Goal: Transaction & Acquisition: Purchase product/service

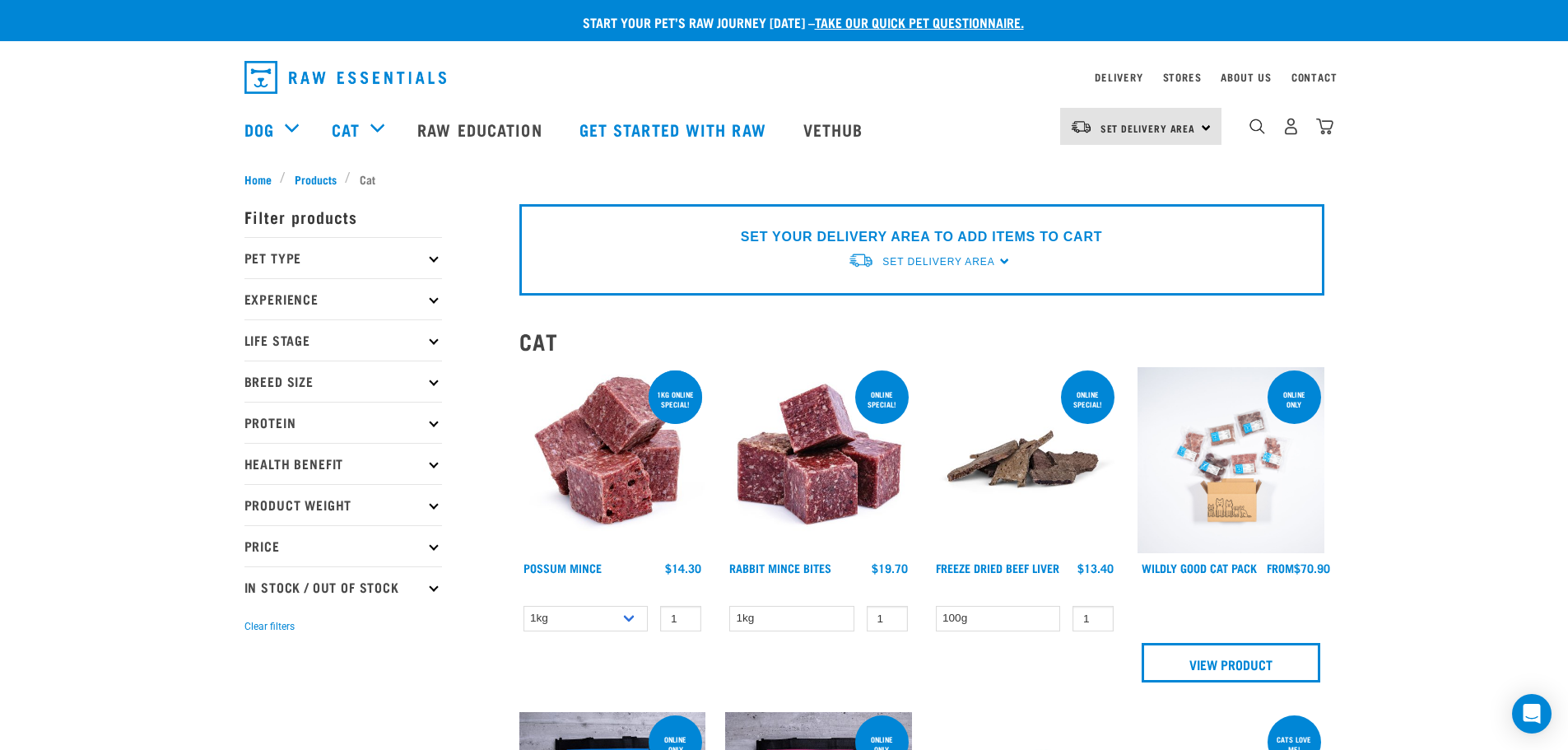
click at [341, 257] on p "Pet Type" at bounding box center [343, 257] width 197 height 41
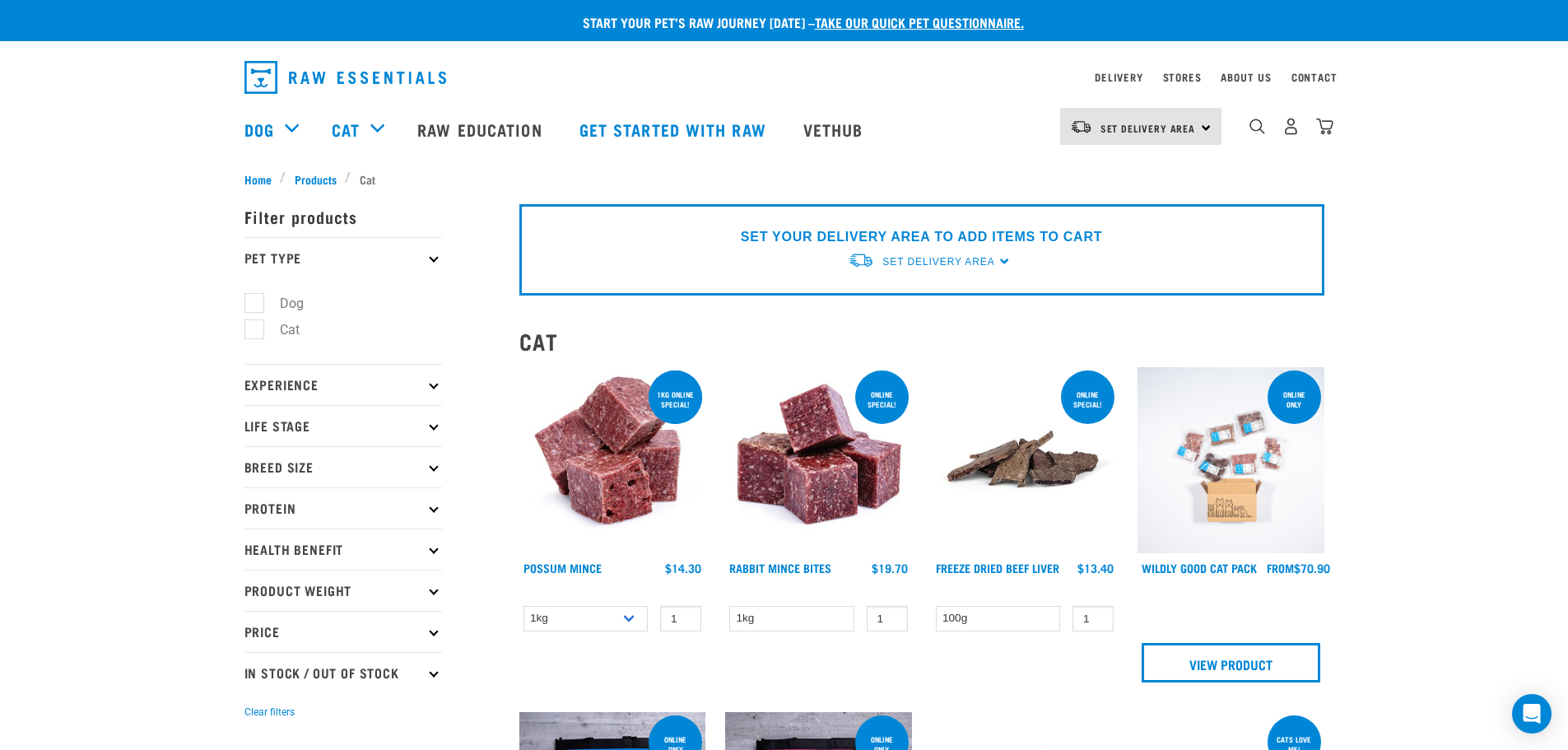
click at [262, 329] on label "Cat" at bounding box center [280, 330] width 53 height 21
click at [255, 329] on input "Cat" at bounding box center [249, 327] width 11 height 11
checkbox input "true"
click at [368, 263] on p "Pet Type" at bounding box center [343, 257] width 197 height 41
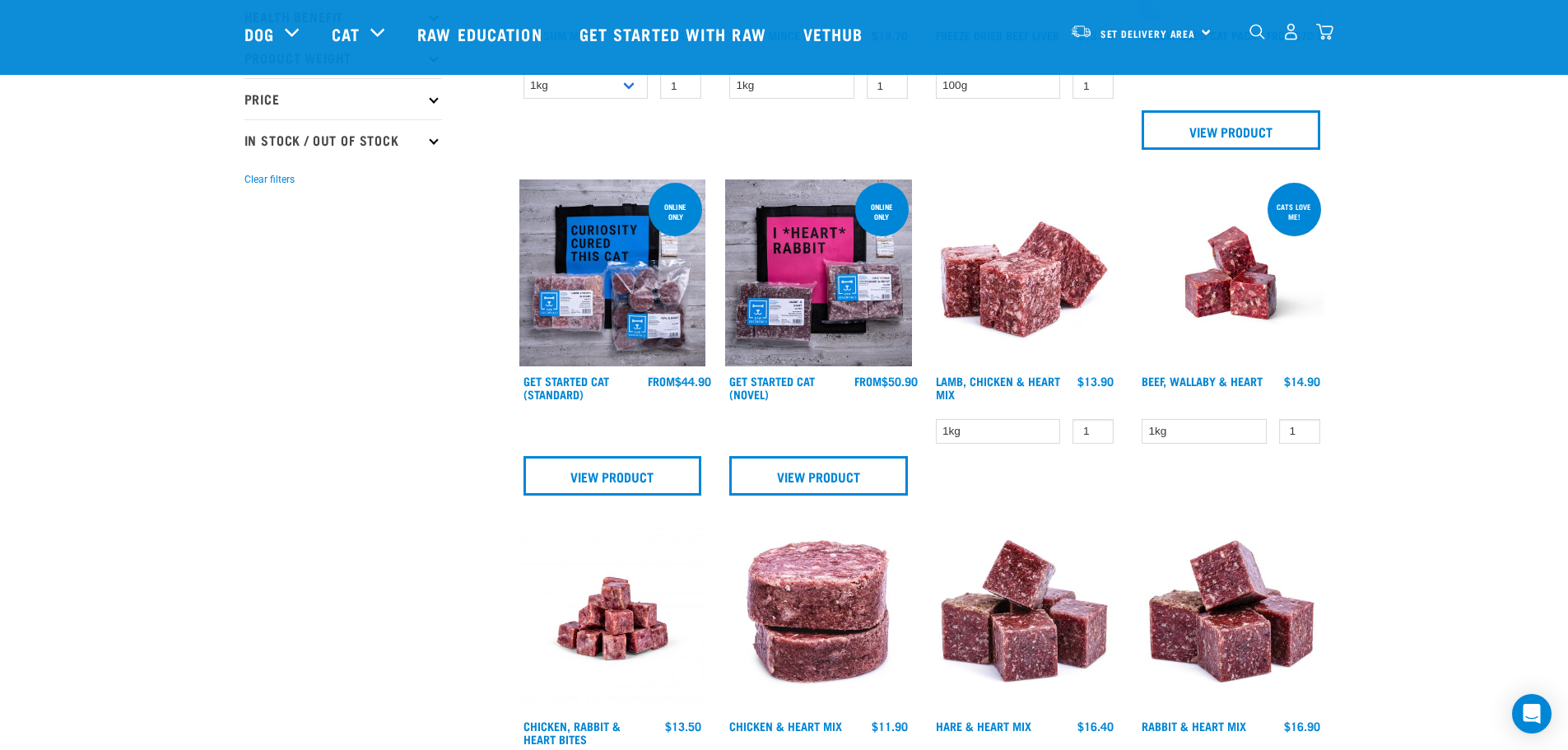
scroll to position [82, 0]
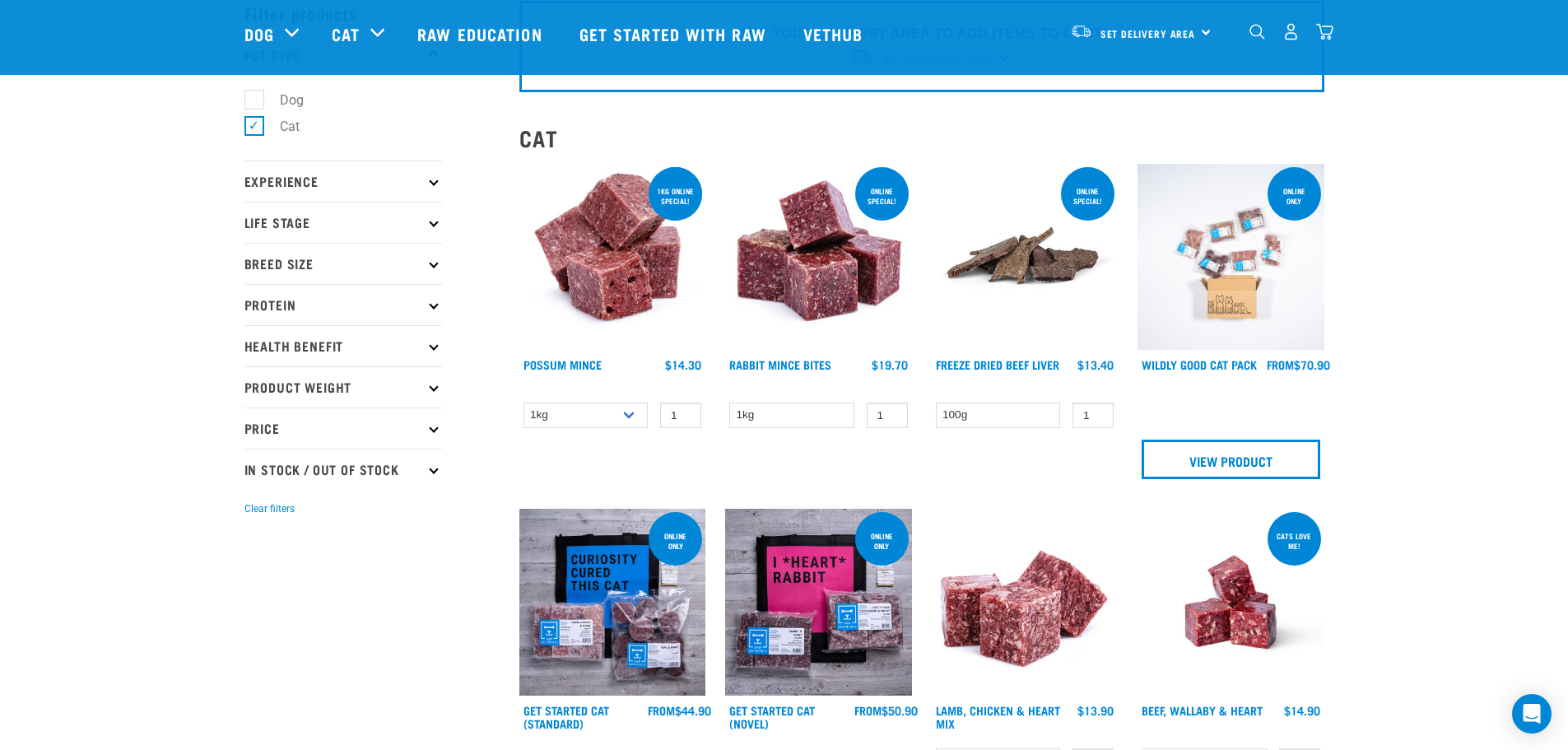
click at [1241, 267] on img at bounding box center [1231, 257] width 187 height 187
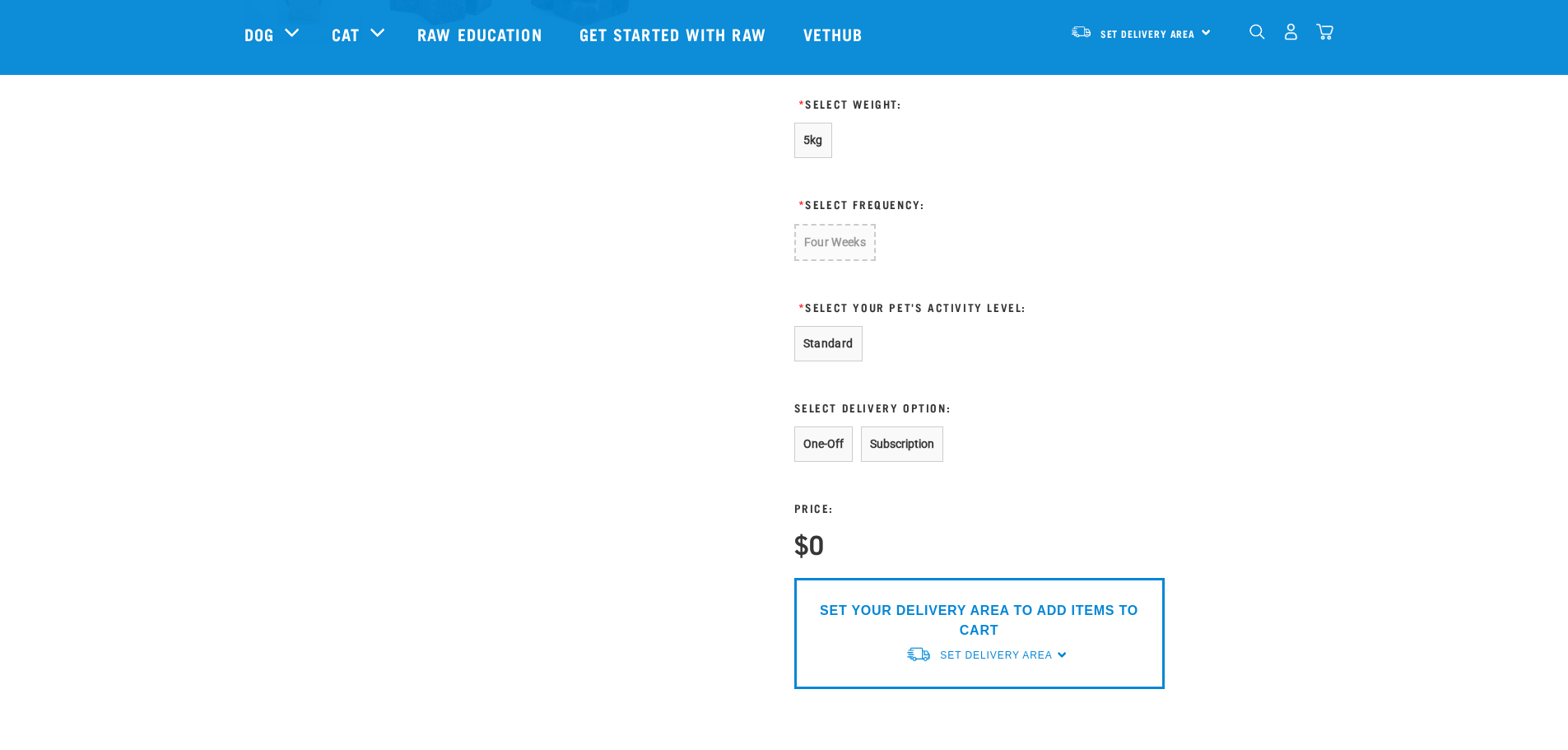
scroll to position [659, 0]
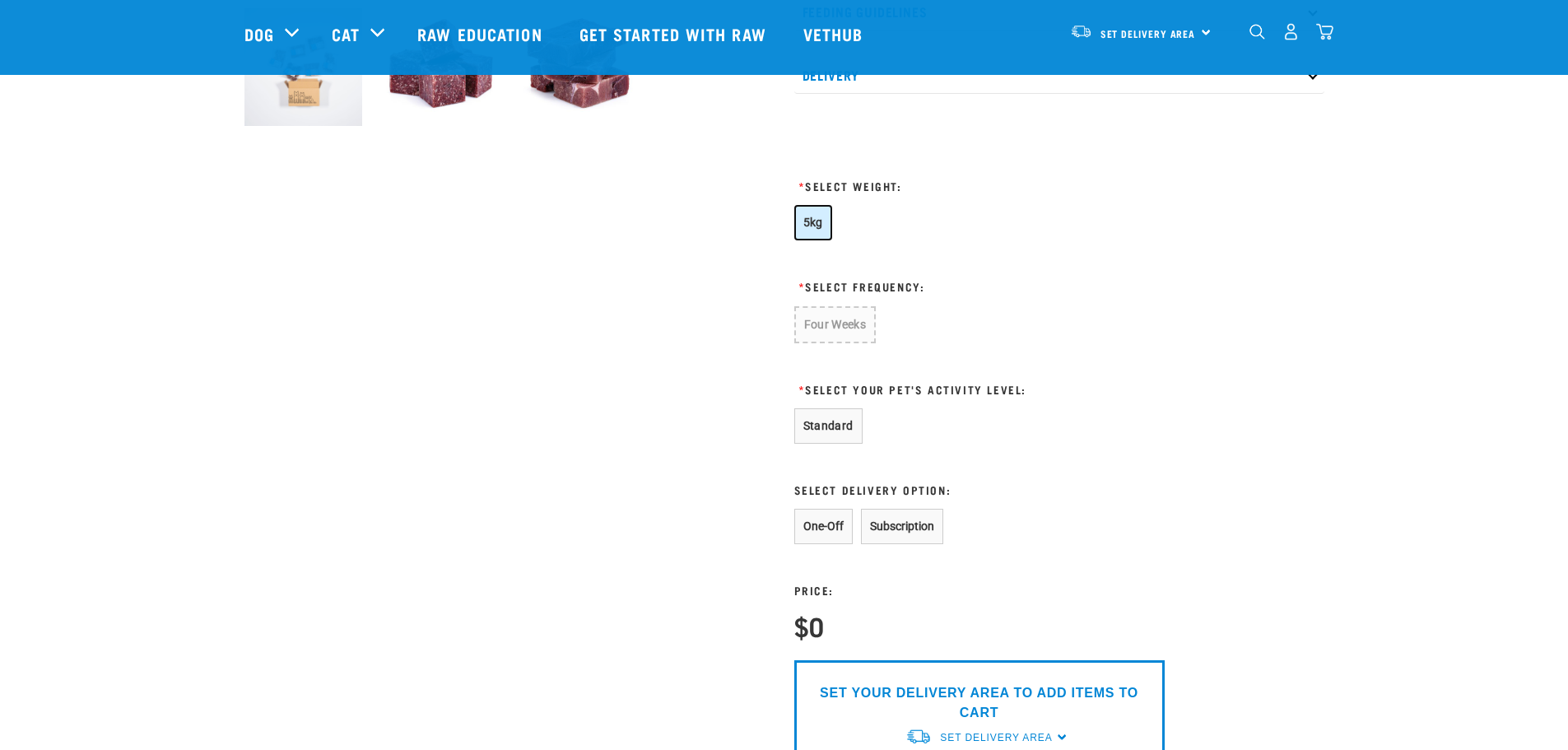
click at [808, 227] on span "5kg" at bounding box center [813, 222] width 20 height 13
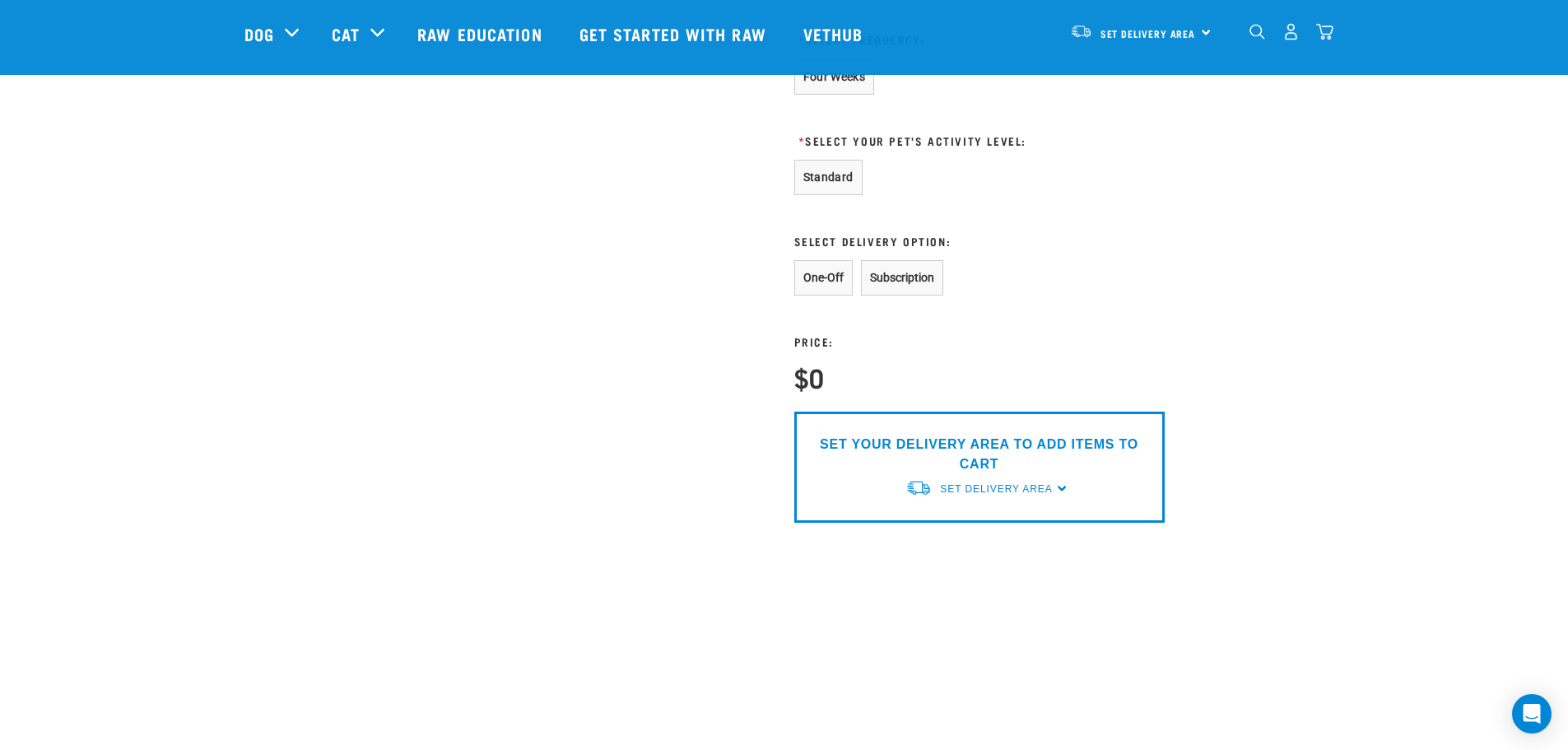
scroll to position [823, 0]
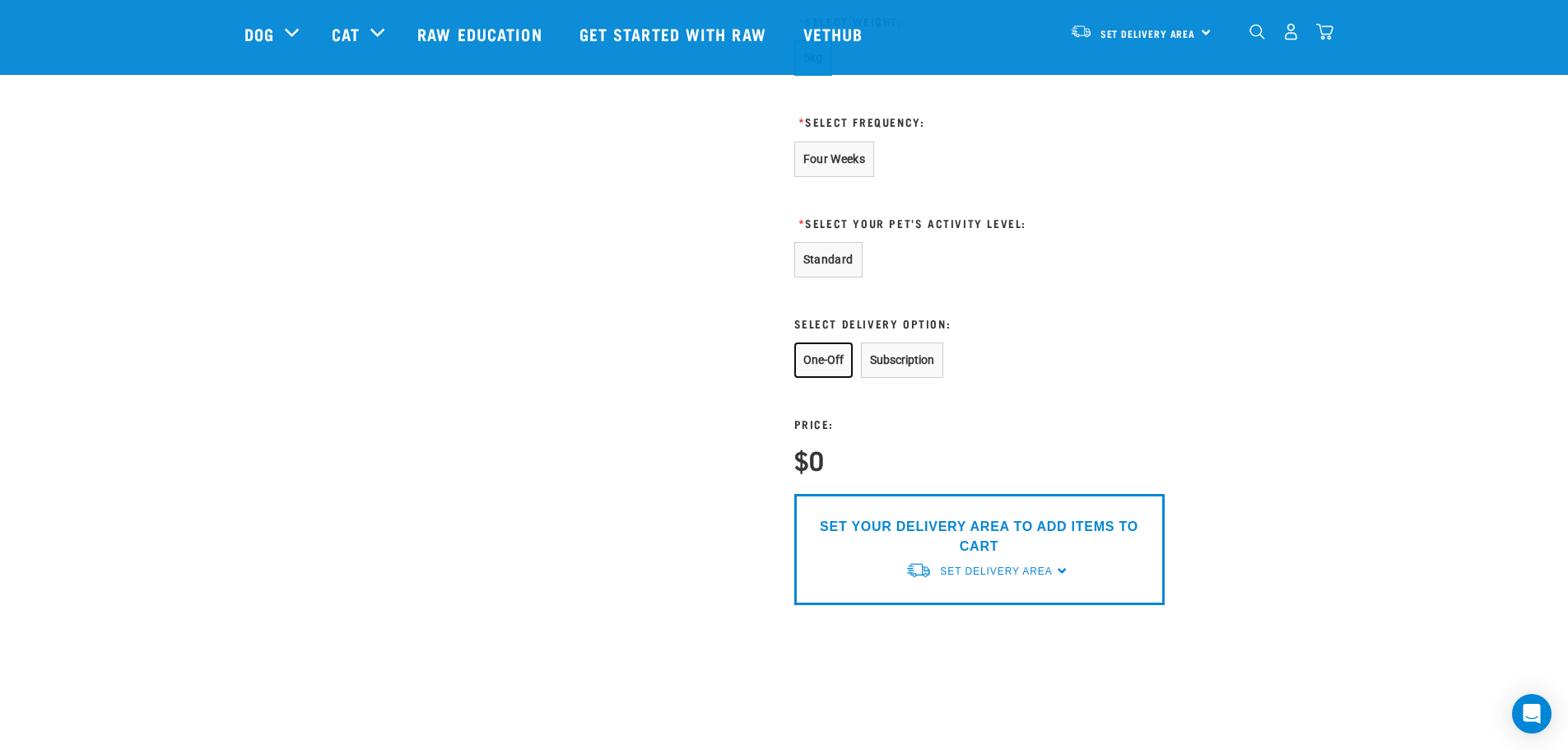
click at [850, 357] on button "One-Off" at bounding box center [823, 360] width 59 height 35
click at [833, 252] on button "Standard" at bounding box center [828, 260] width 68 height 35
click at [834, 173] on button "Four Weeks" at bounding box center [834, 159] width 81 height 35
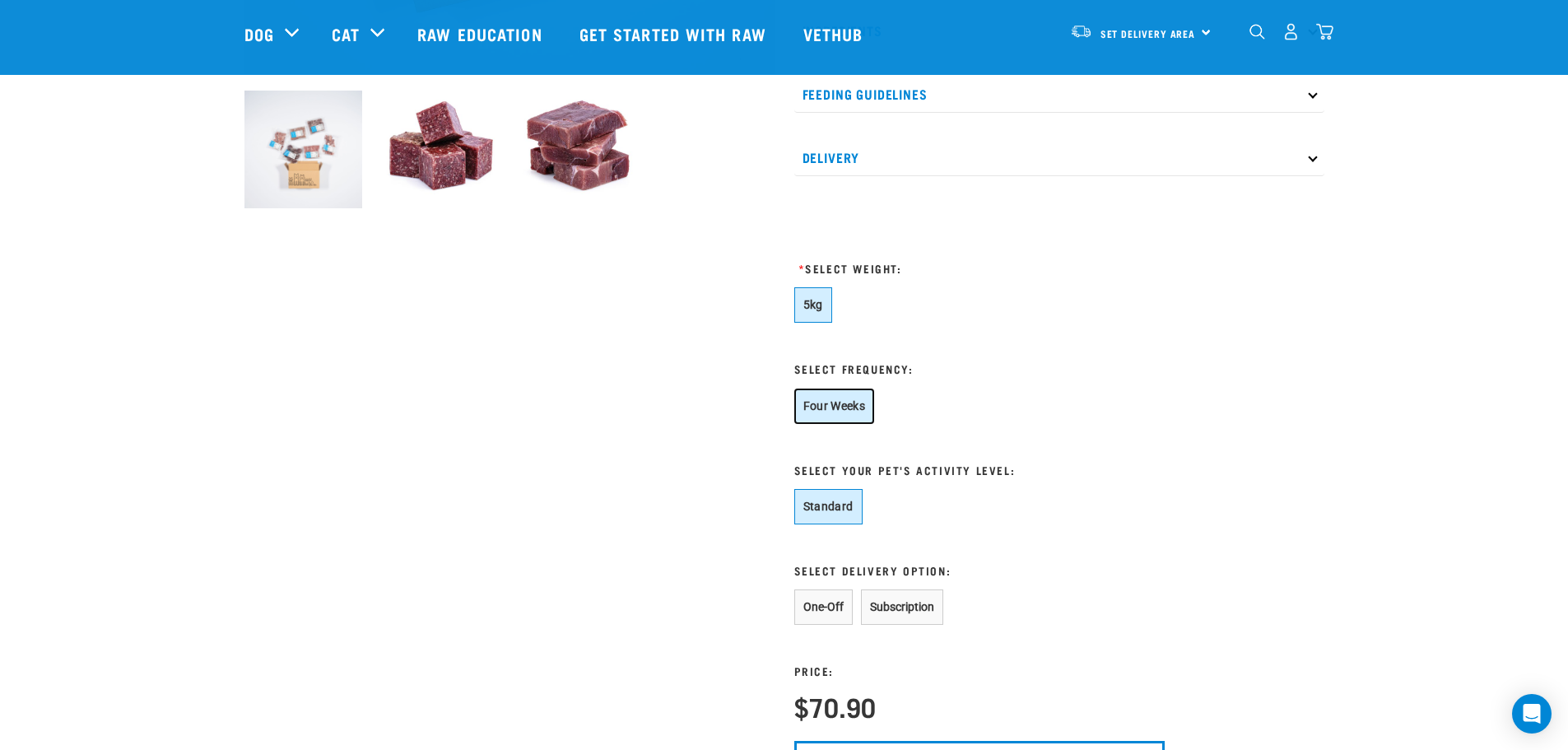
scroll to position [741, 0]
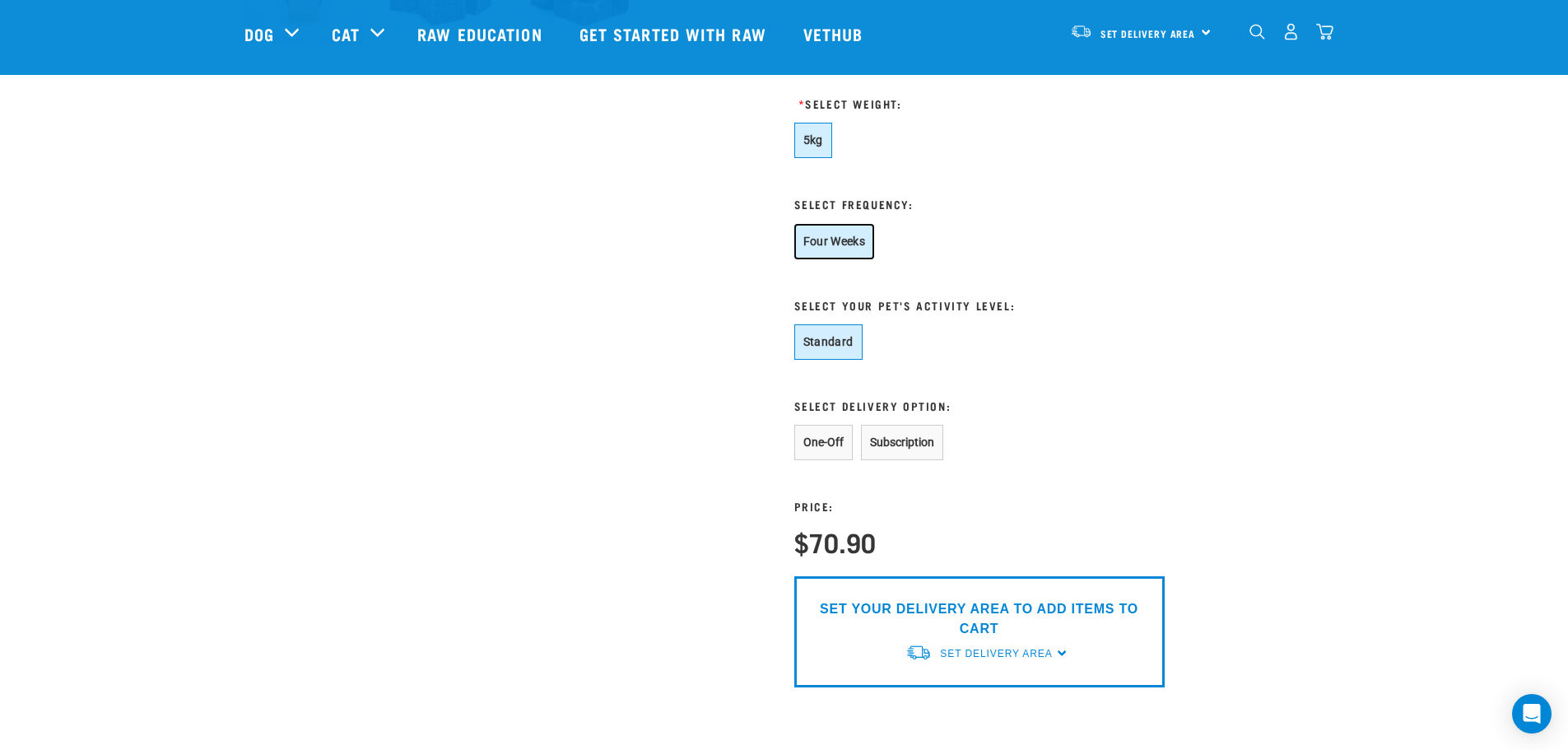
click at [859, 246] on button "Four Weeks" at bounding box center [834, 242] width 81 height 35
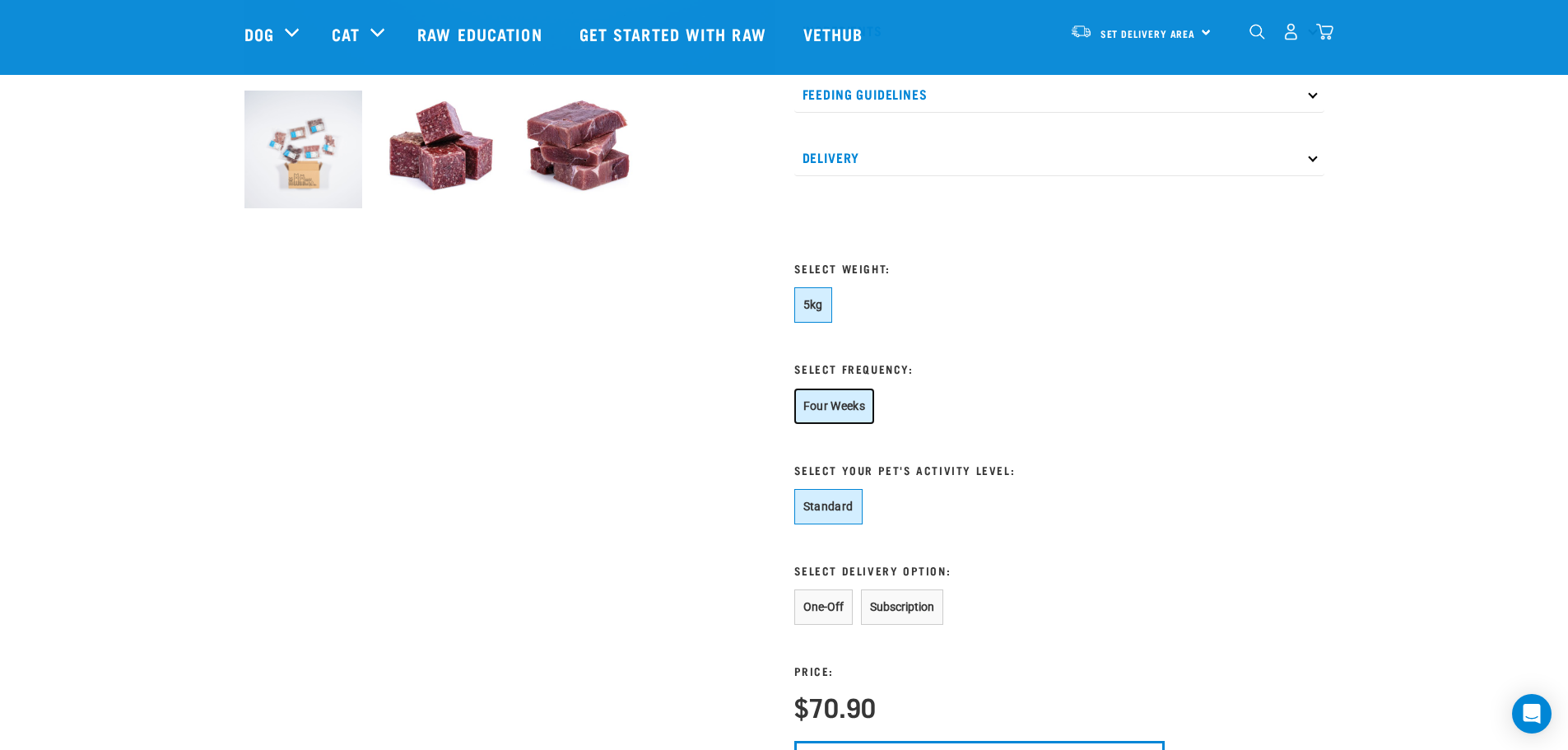
scroll to position [164, 0]
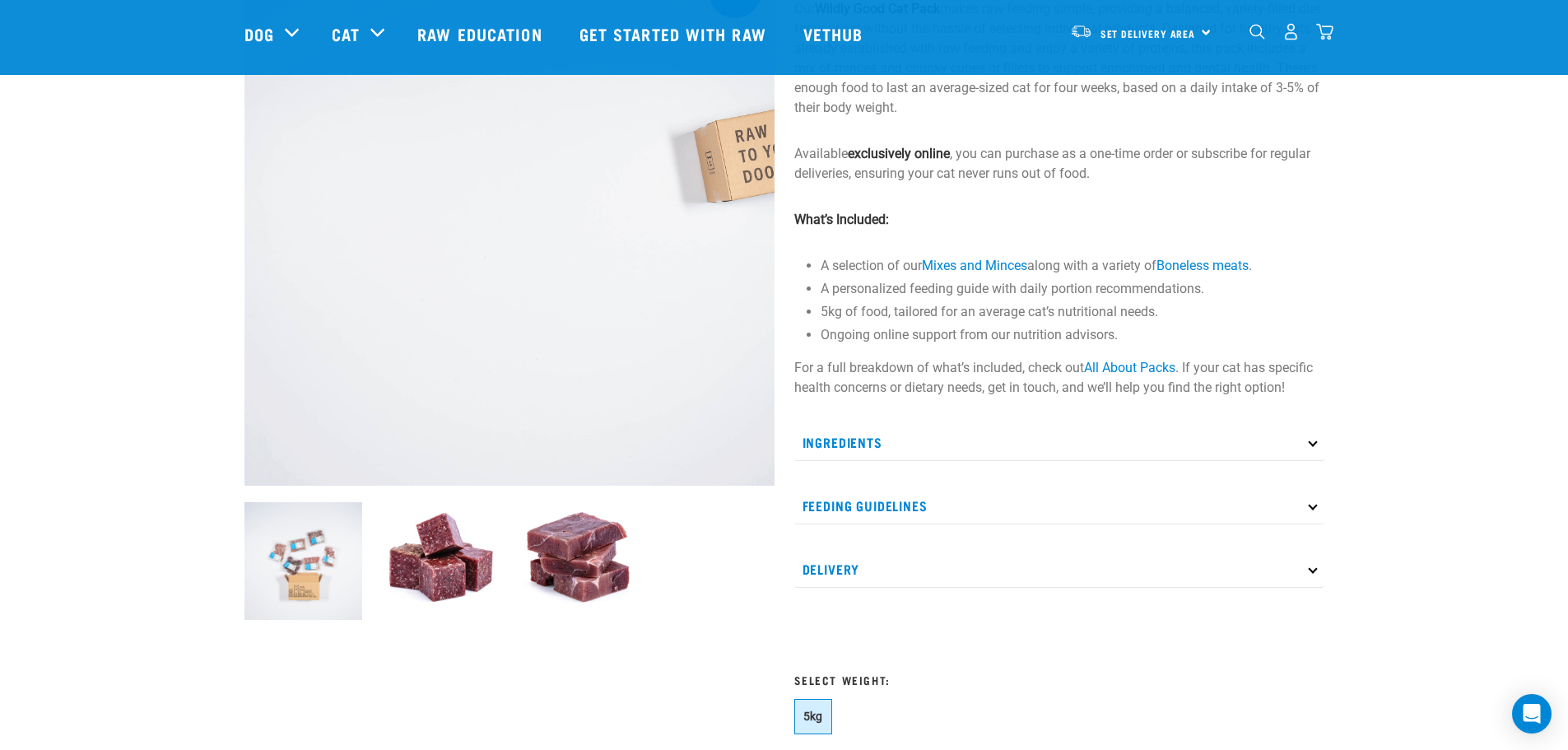
click at [204, 307] on div "Start your pet’s raw journey today – take our quick pet questionnaire. Delivery…" at bounding box center [784, 599] width 1568 height 1527
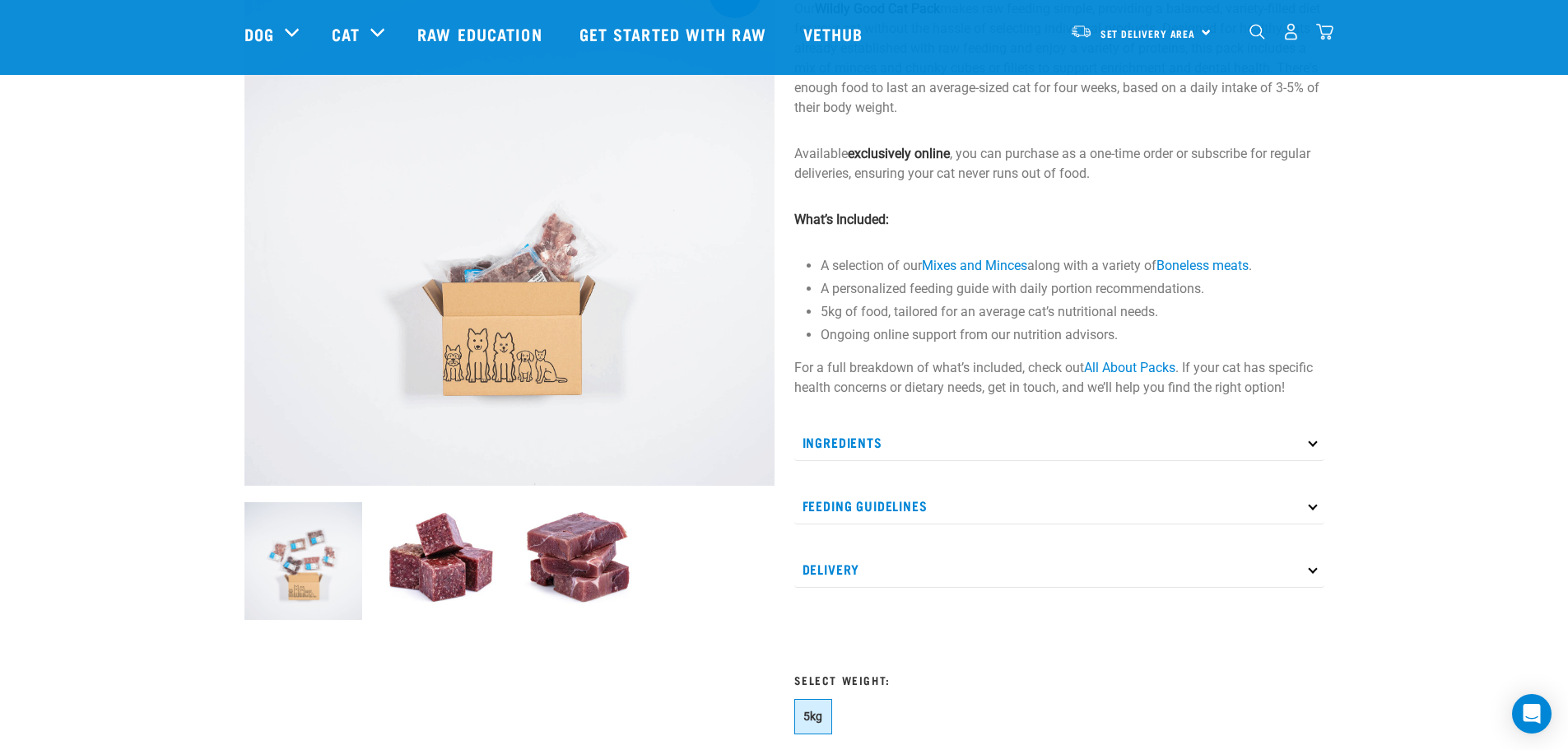
scroll to position [0, 0]
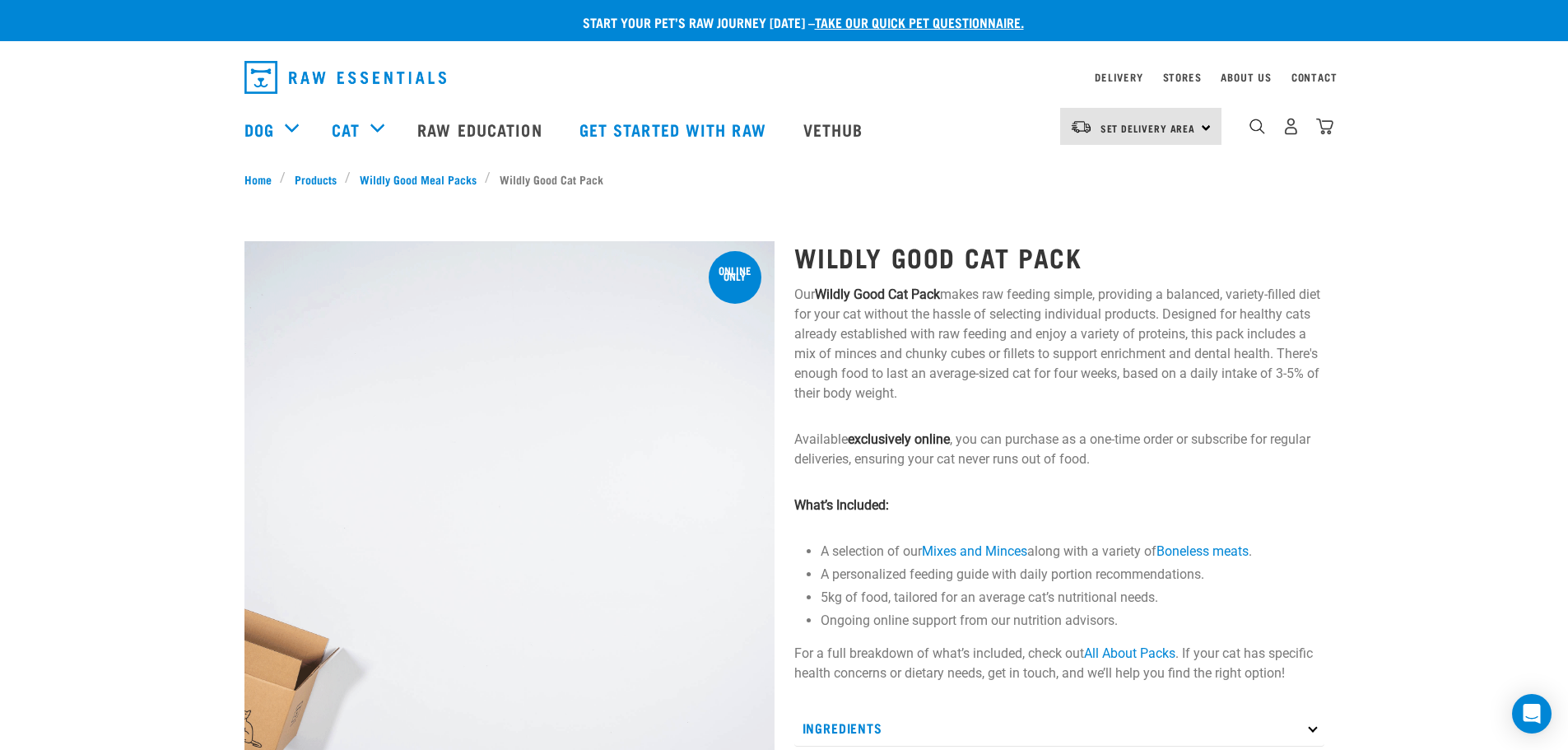
click at [264, 91] on img "dropdown navigation" at bounding box center [345, 77] width 201 height 33
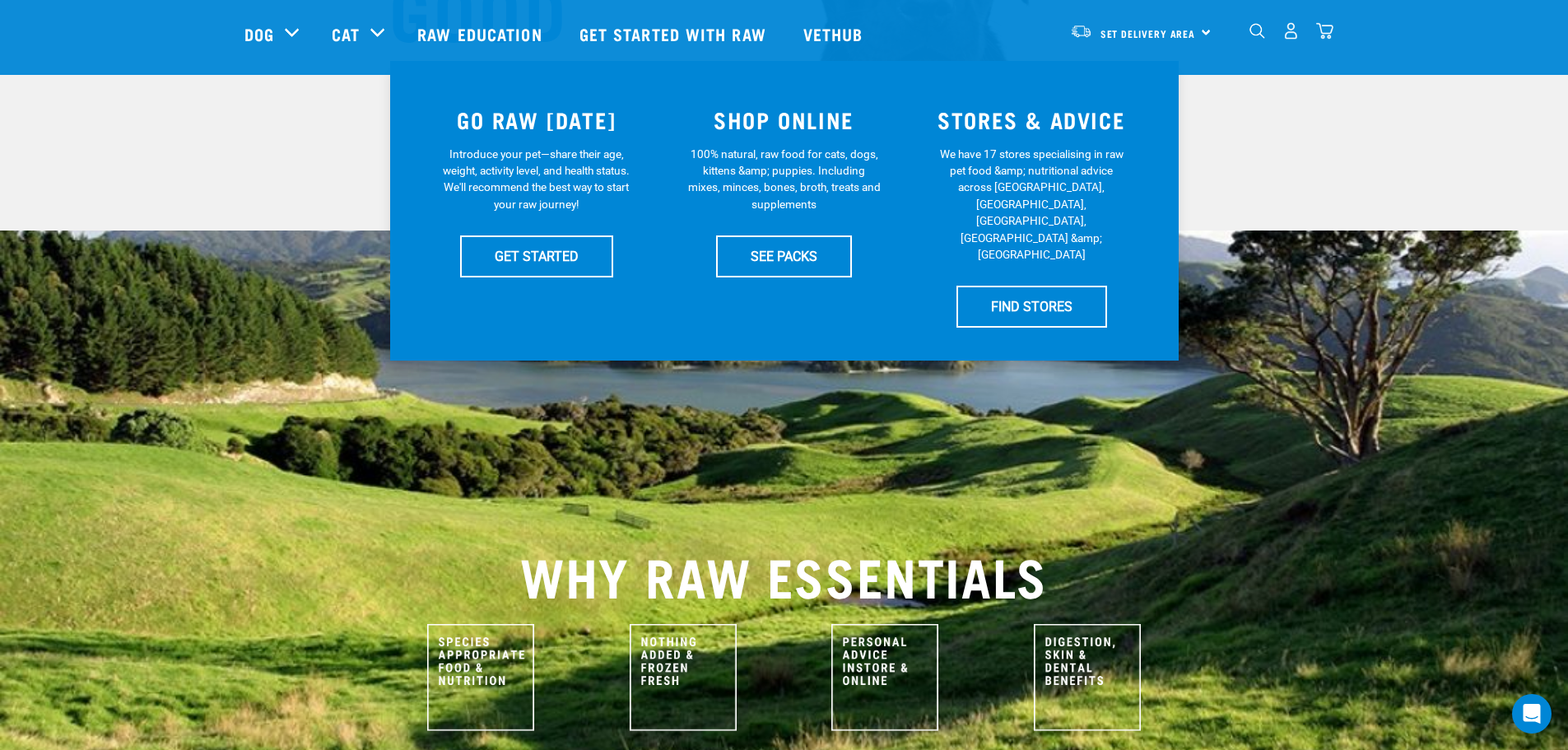
scroll to position [164, 0]
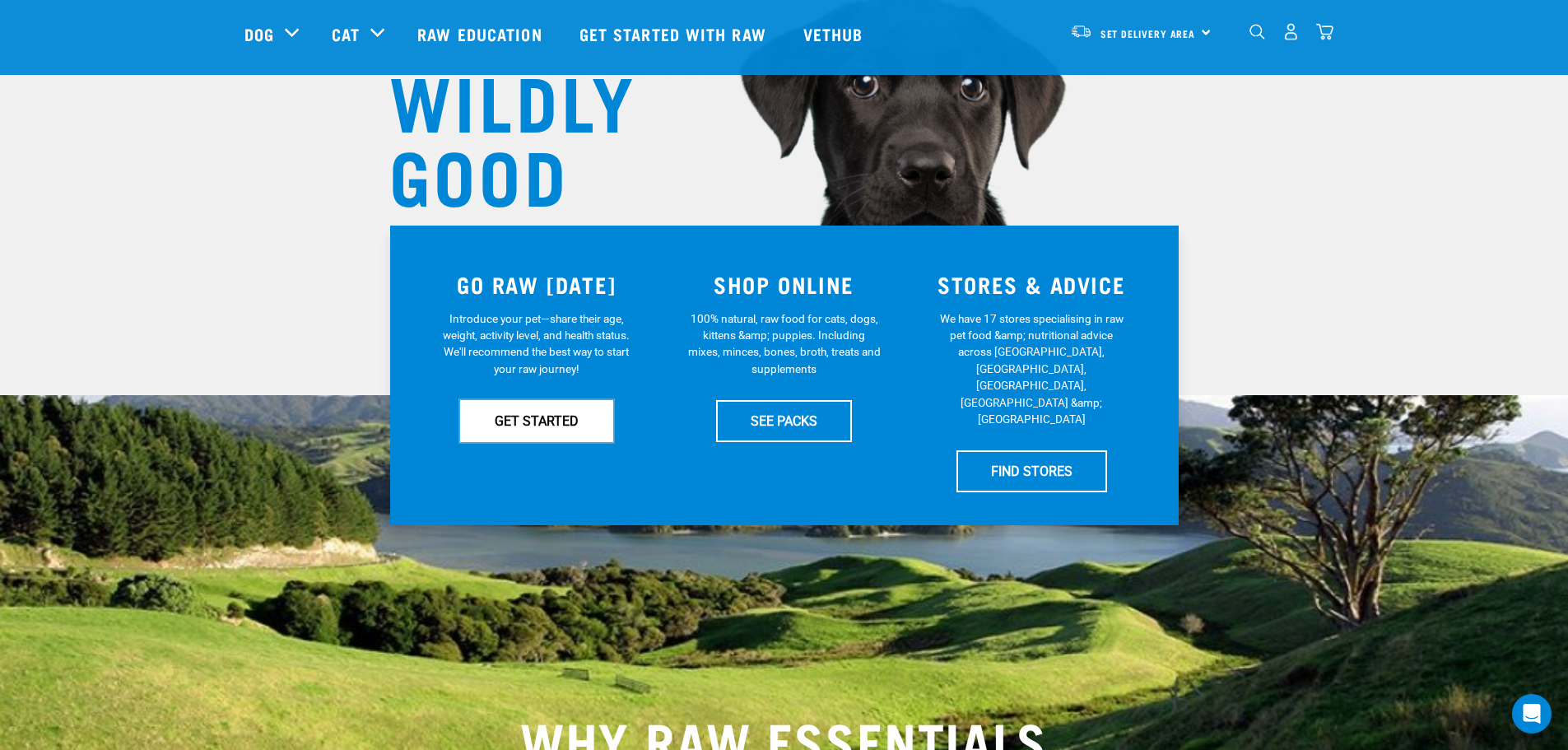
click at [548, 415] on link "GET STARTED" at bounding box center [537, 420] width 153 height 41
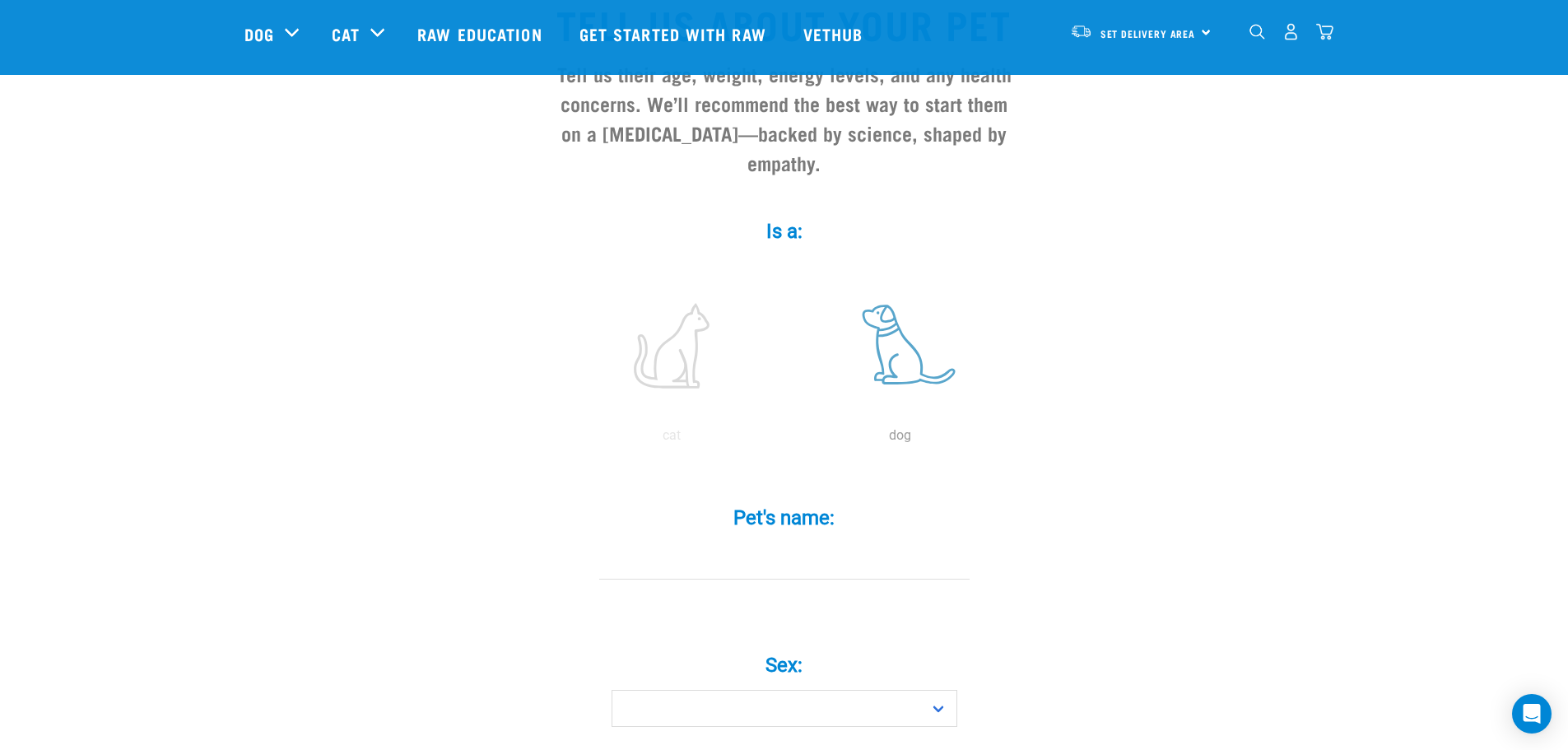
scroll to position [82, 0]
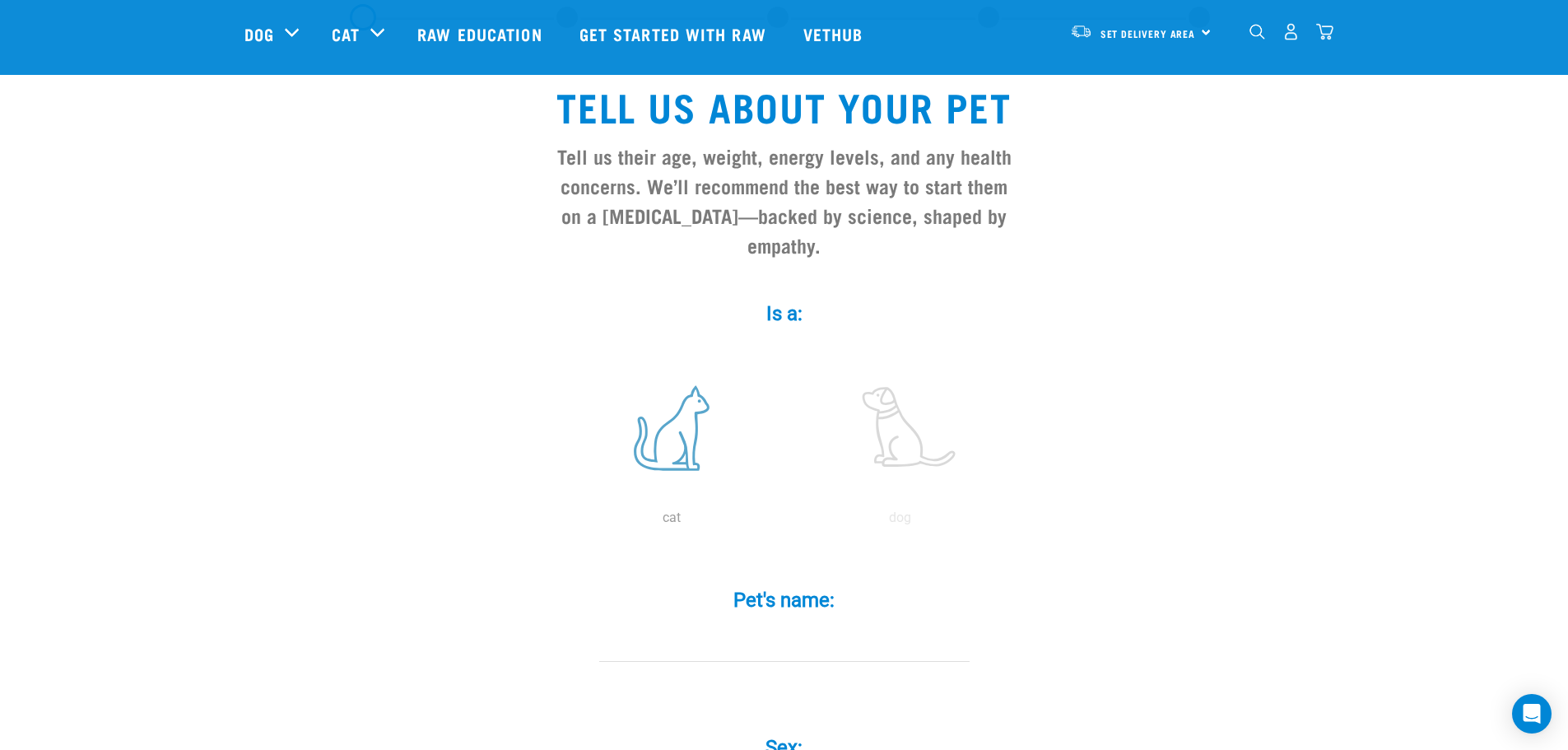
click at [706, 400] on label at bounding box center [671, 427] width 222 height 140
click at [557, 522] on input "radio" at bounding box center [557, 522] width 0 height 0
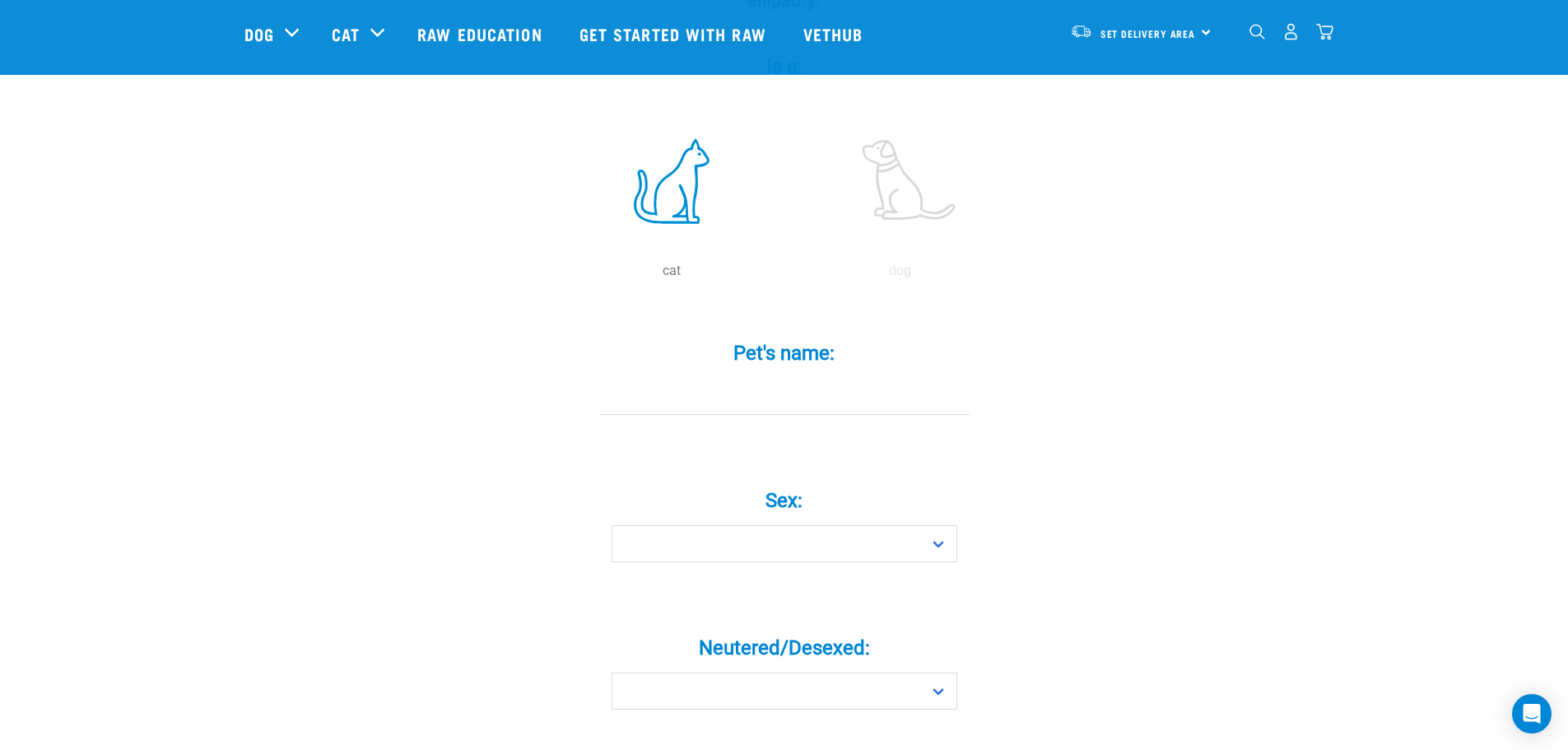
scroll to position [412, 0]
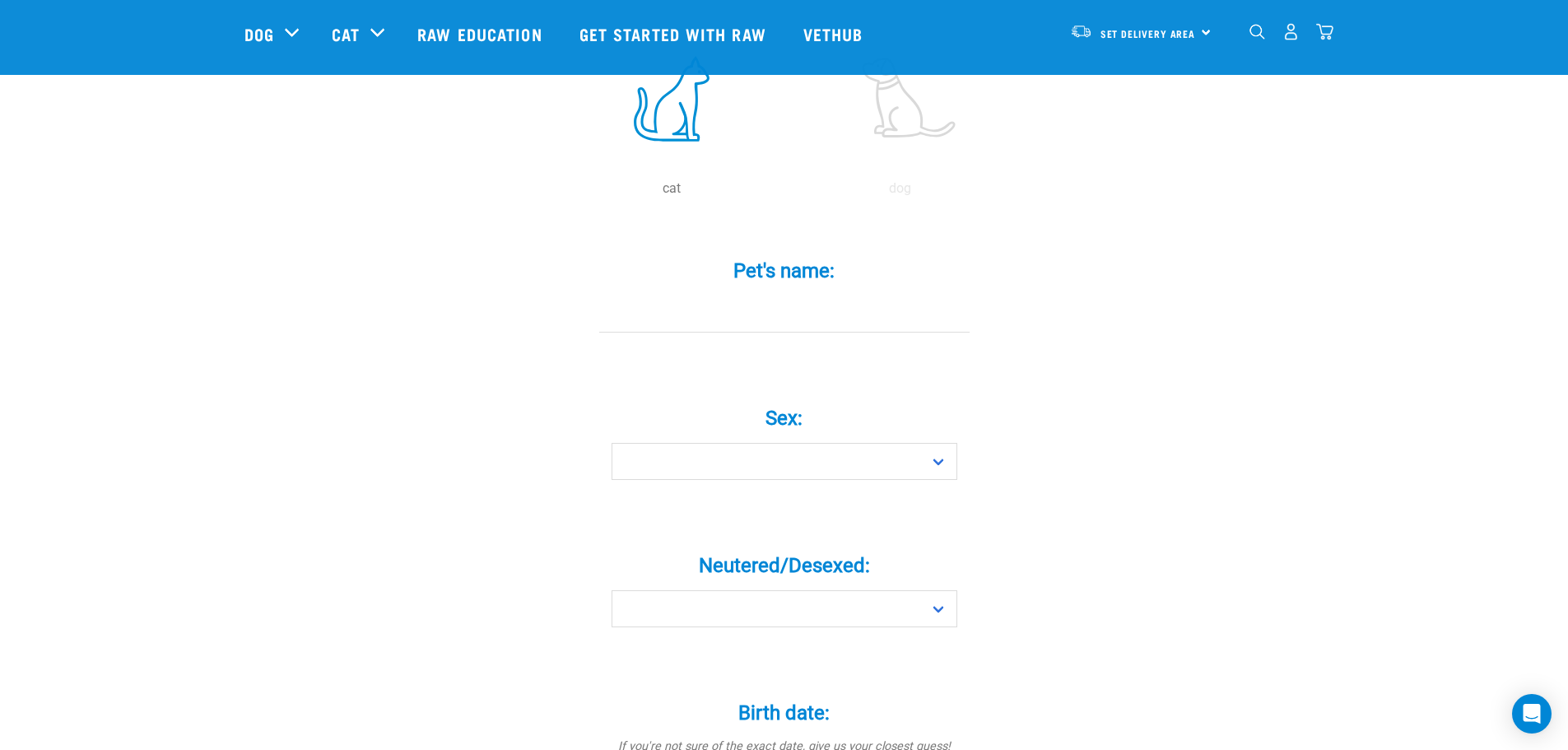
click at [778, 295] on input "Pet's name: *" at bounding box center [784, 314] width 370 height 37
type input "hi"
click at [766, 448] on select "Boy Girl" at bounding box center [785, 462] width 346 height 37
select select "boy"
click at [612, 443] on select "Boy Girl" at bounding box center [785, 462] width 346 height 37
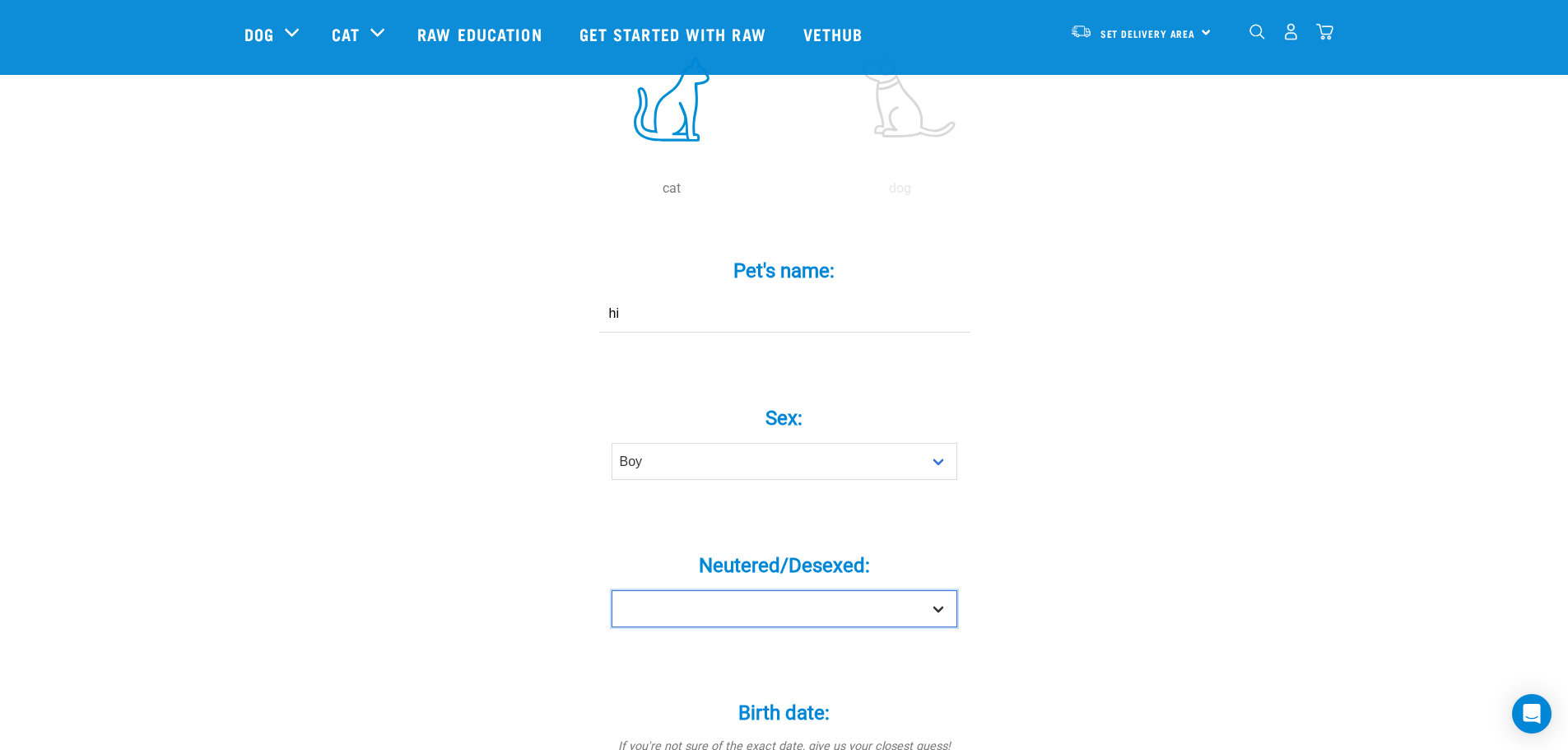
click at [832, 591] on select "Yes No" at bounding box center [785, 609] width 346 height 37
select select "yes"
click at [612, 591] on select "Yes No" at bounding box center [785, 609] width 346 height 37
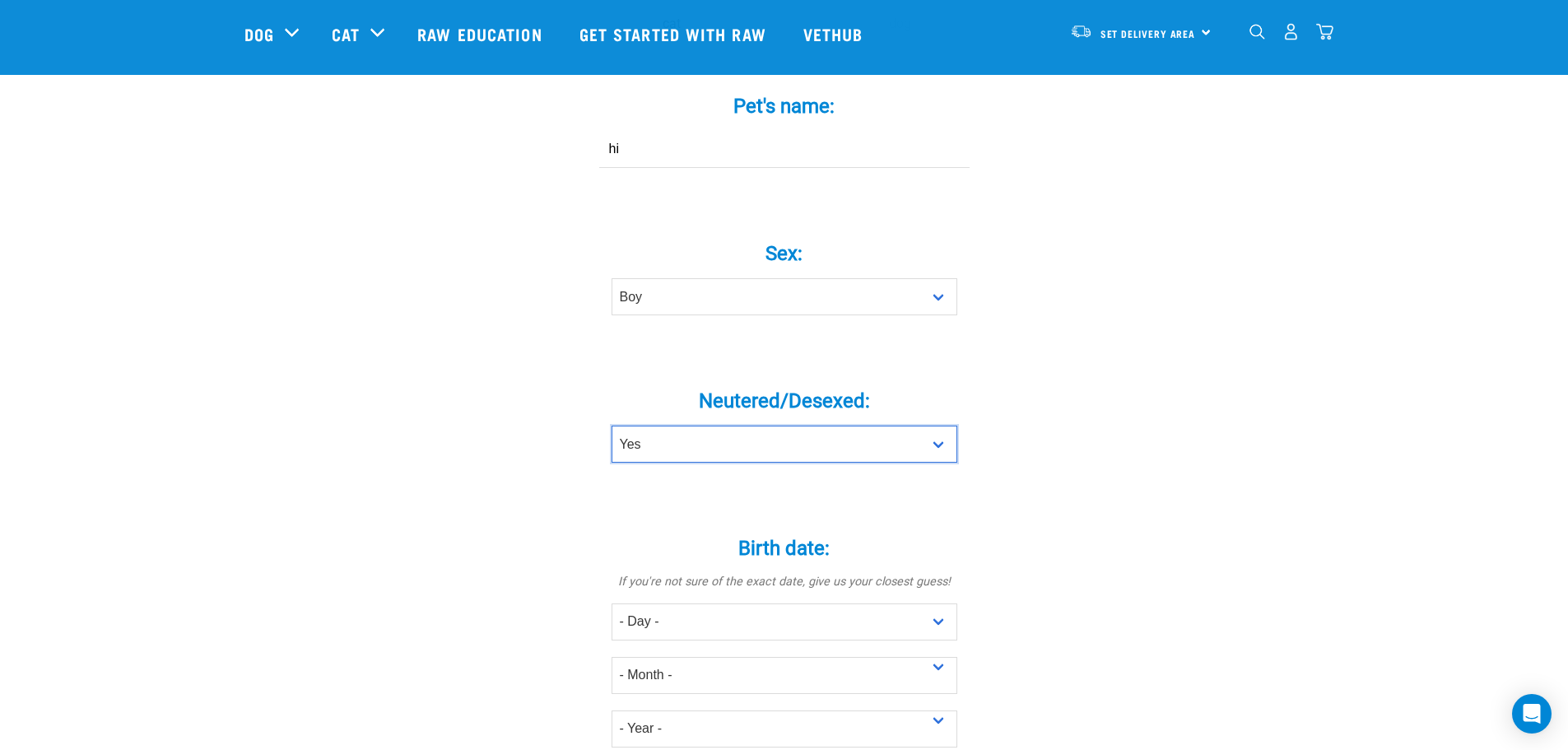
scroll to position [741, 0]
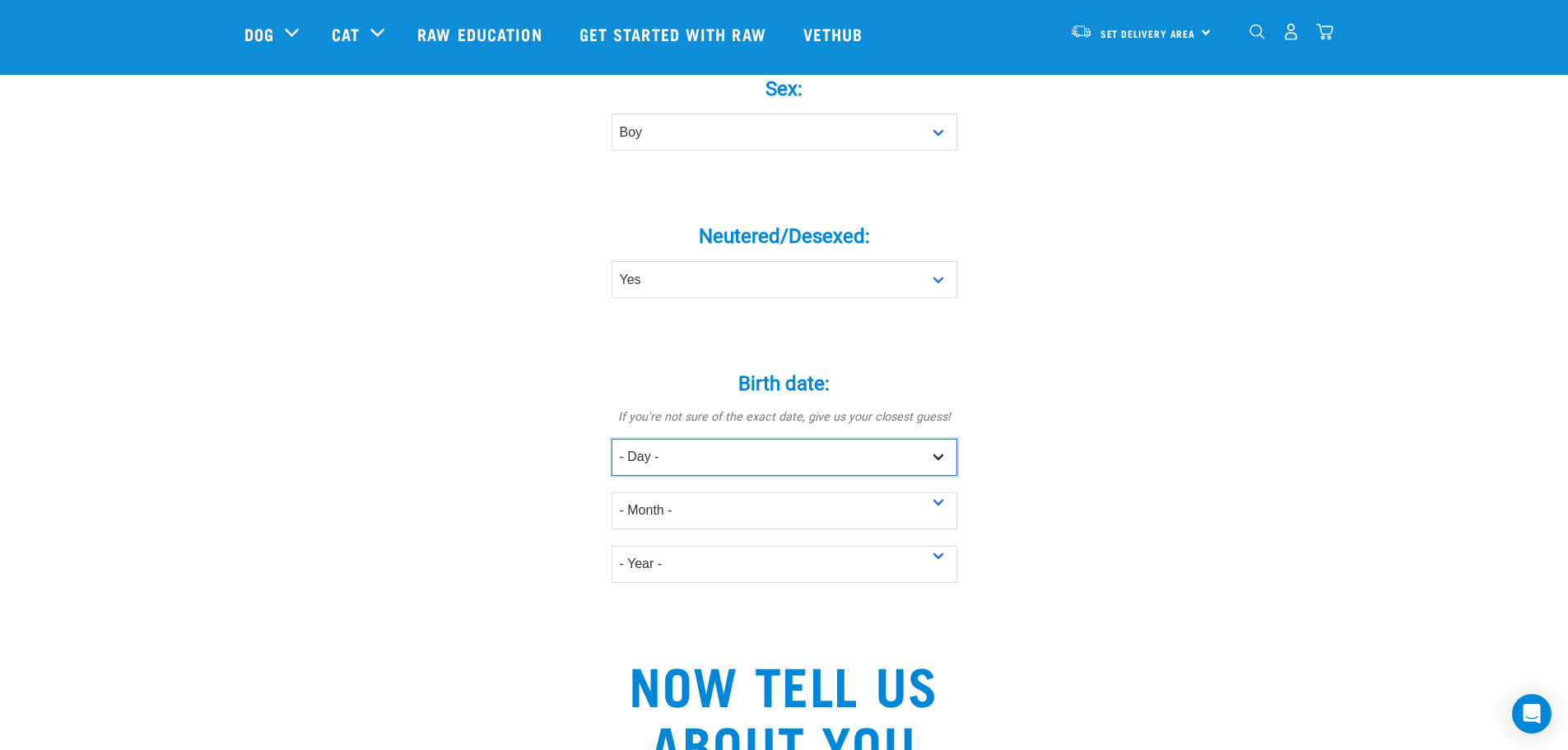
click at [726, 439] on select "- Day - 1 2 3 4 5 6 7 8 9 10 11 12 13 14 15 16 17 18 19 20 21 22 23 24 25 26 27" at bounding box center [785, 458] width 346 height 37
select select "17"
click at [612, 439] on select "- Day - 1 2 3 4 5 6 7 8 9 10 11 12 13 14 15 16 17 18 19 20 21 22 23 24 25 26 27" at bounding box center [785, 458] width 346 height 37
click at [665, 492] on select "- Month - January February March April May June July August September October N…" at bounding box center [785, 510] width 346 height 37
select select "October"
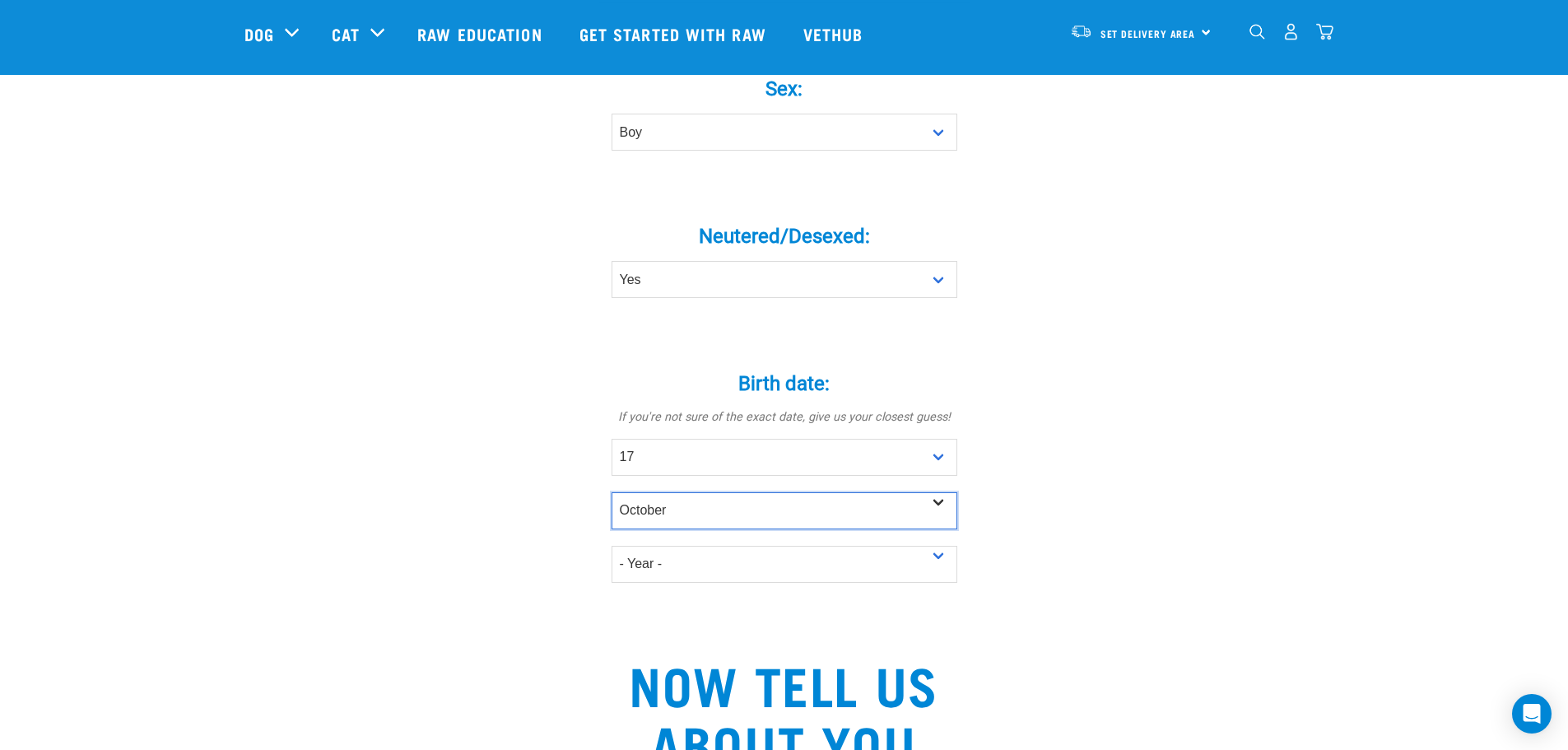
click at [612, 492] on select "- Month - January February March April May June July August September October N…" at bounding box center [785, 510] width 346 height 37
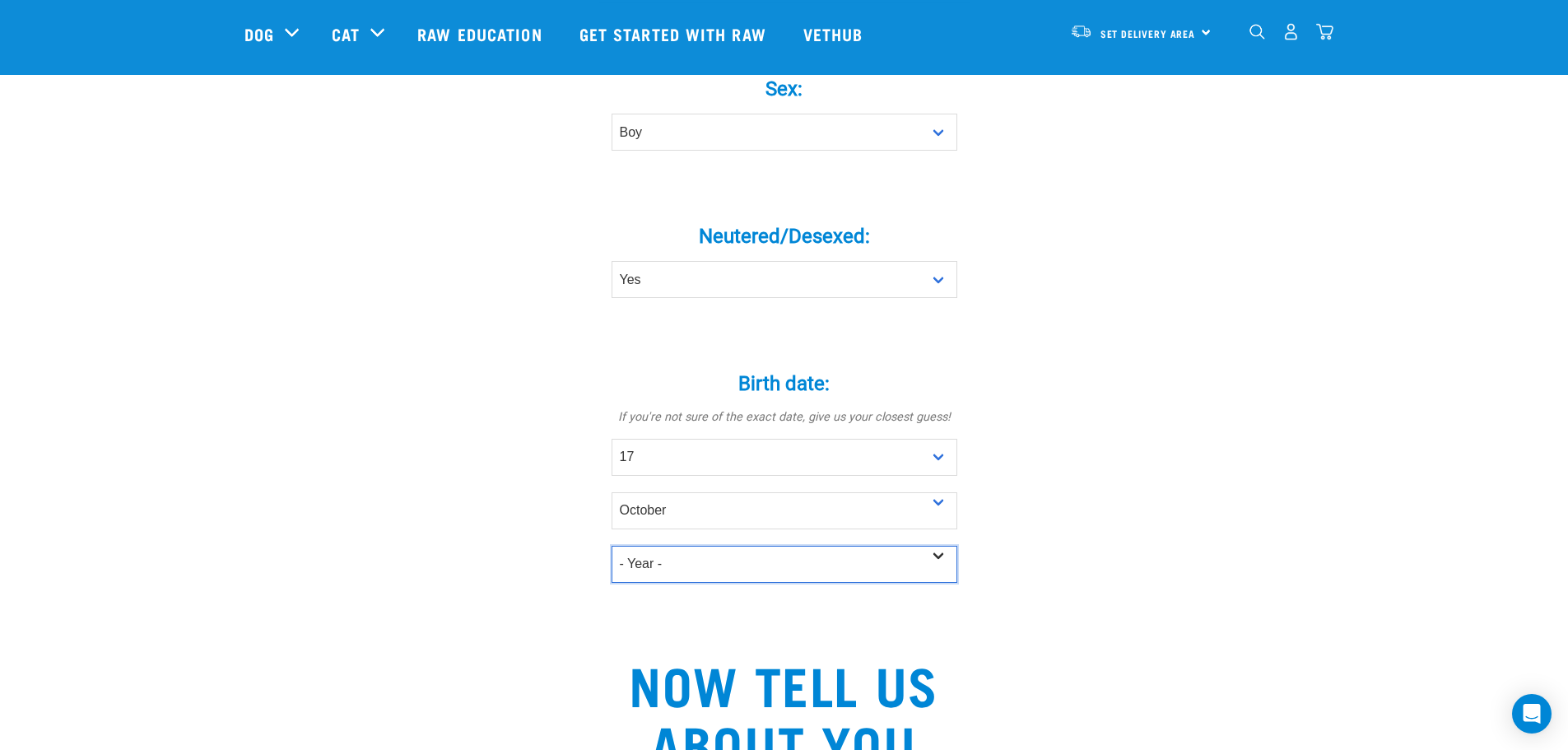
drag, startPoint x: 664, startPoint y: 523, endPoint x: 672, endPoint y: 517, distance: 10.0
click at [664, 546] on select "- Year - 2025 2024 2023 2022 2021 2020 2019 2018 2017 2016 2015 2014 2013 2012" at bounding box center [785, 564] width 346 height 37
select select "2023"
click at [612, 546] on select "- Year - 2025 2024 2023 2022 2021 2020 2019 2018 2017 2016 2015 2014 2013 2012" at bounding box center [785, 564] width 346 height 37
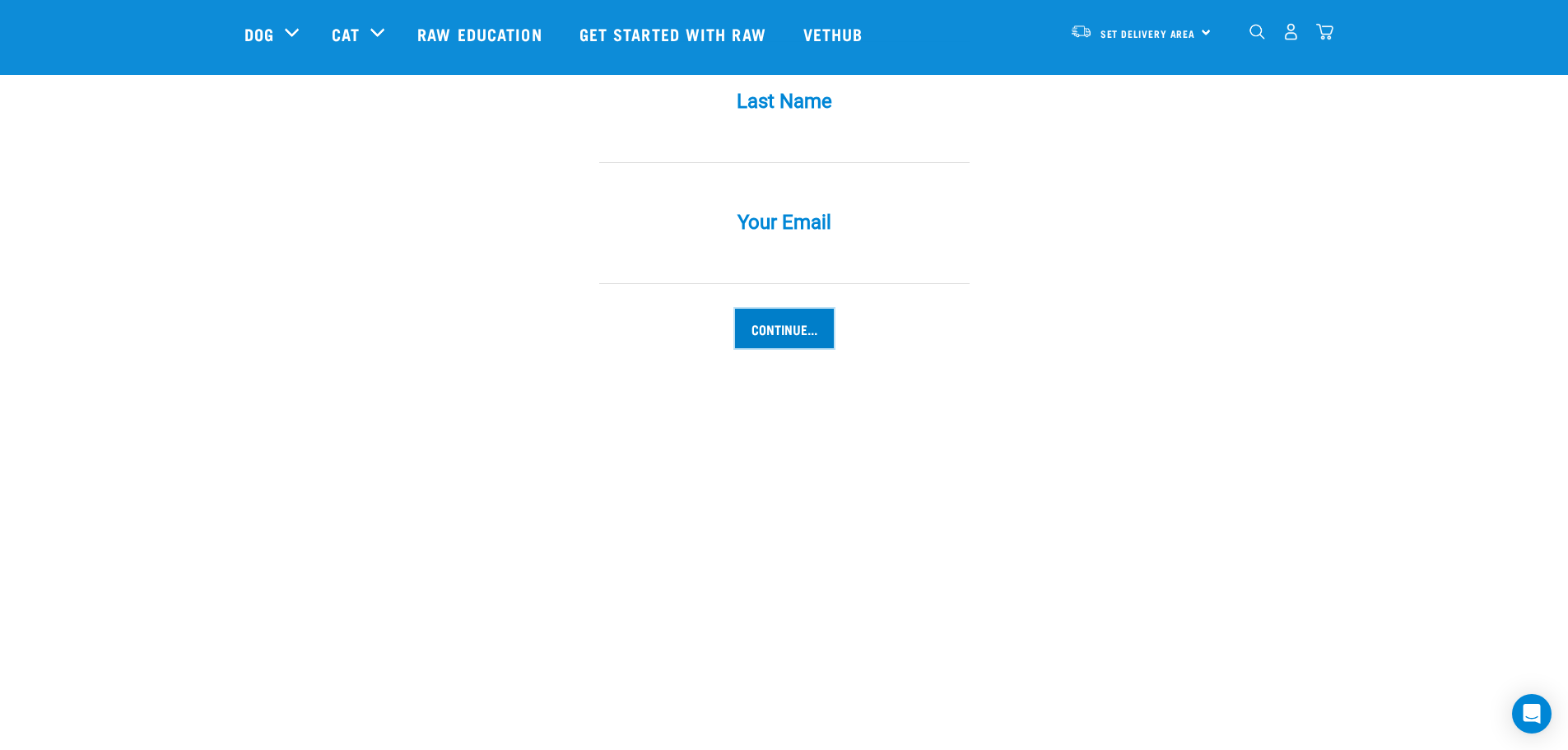
click at [800, 311] on input "Continue..." at bounding box center [784, 329] width 99 height 39
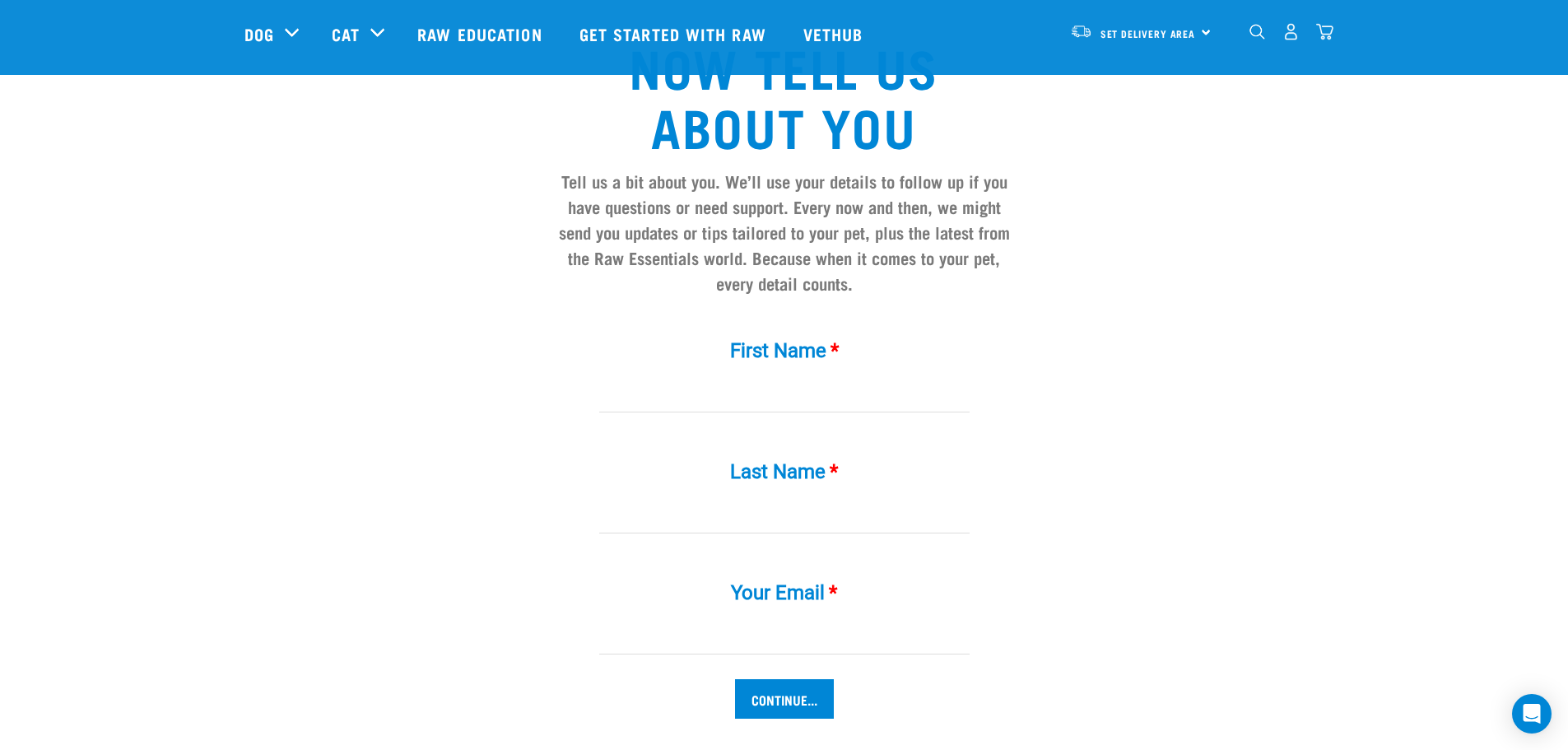
scroll to position [1770, 0]
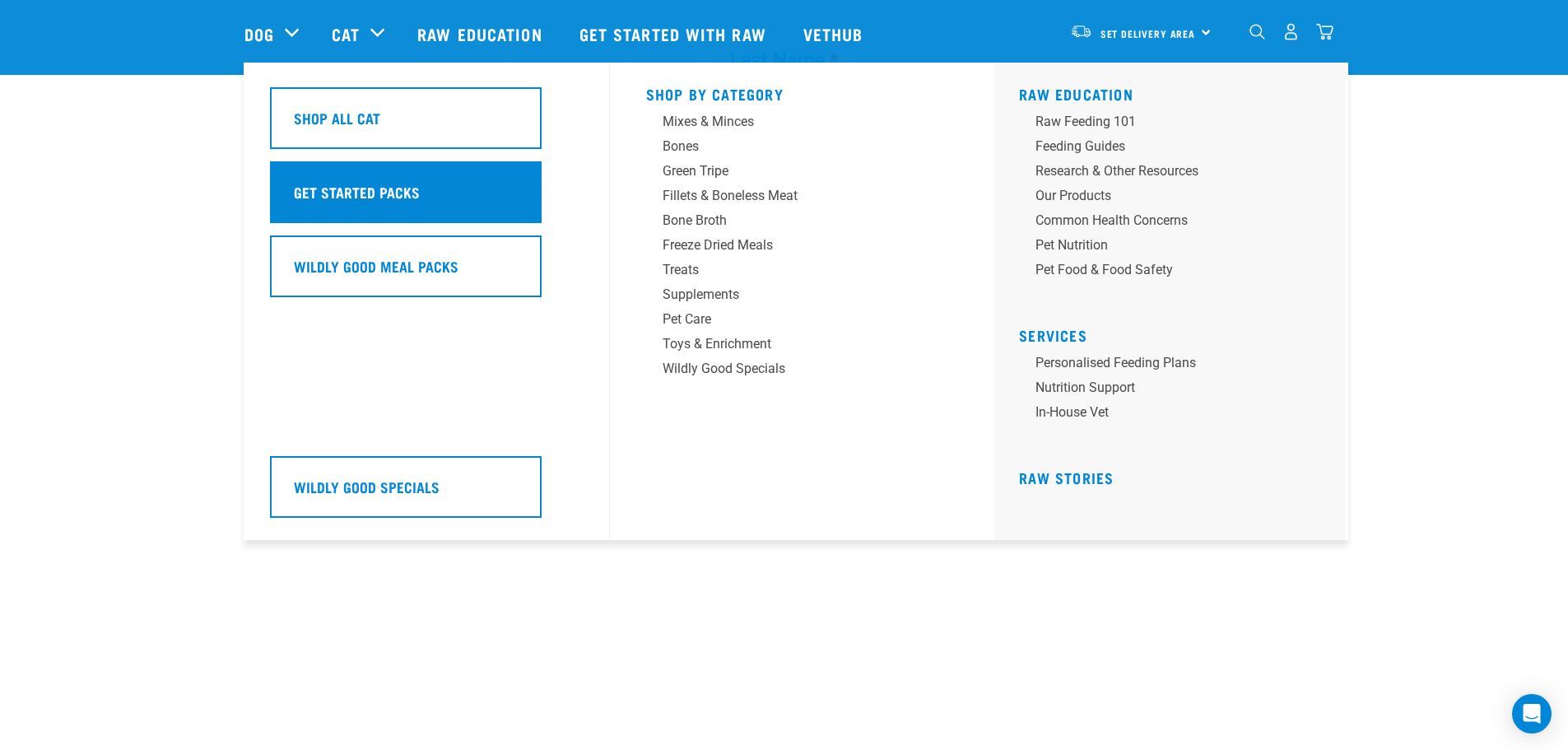
click at [393, 191] on h5 "Get Started Packs" at bounding box center [357, 192] width 126 height 22
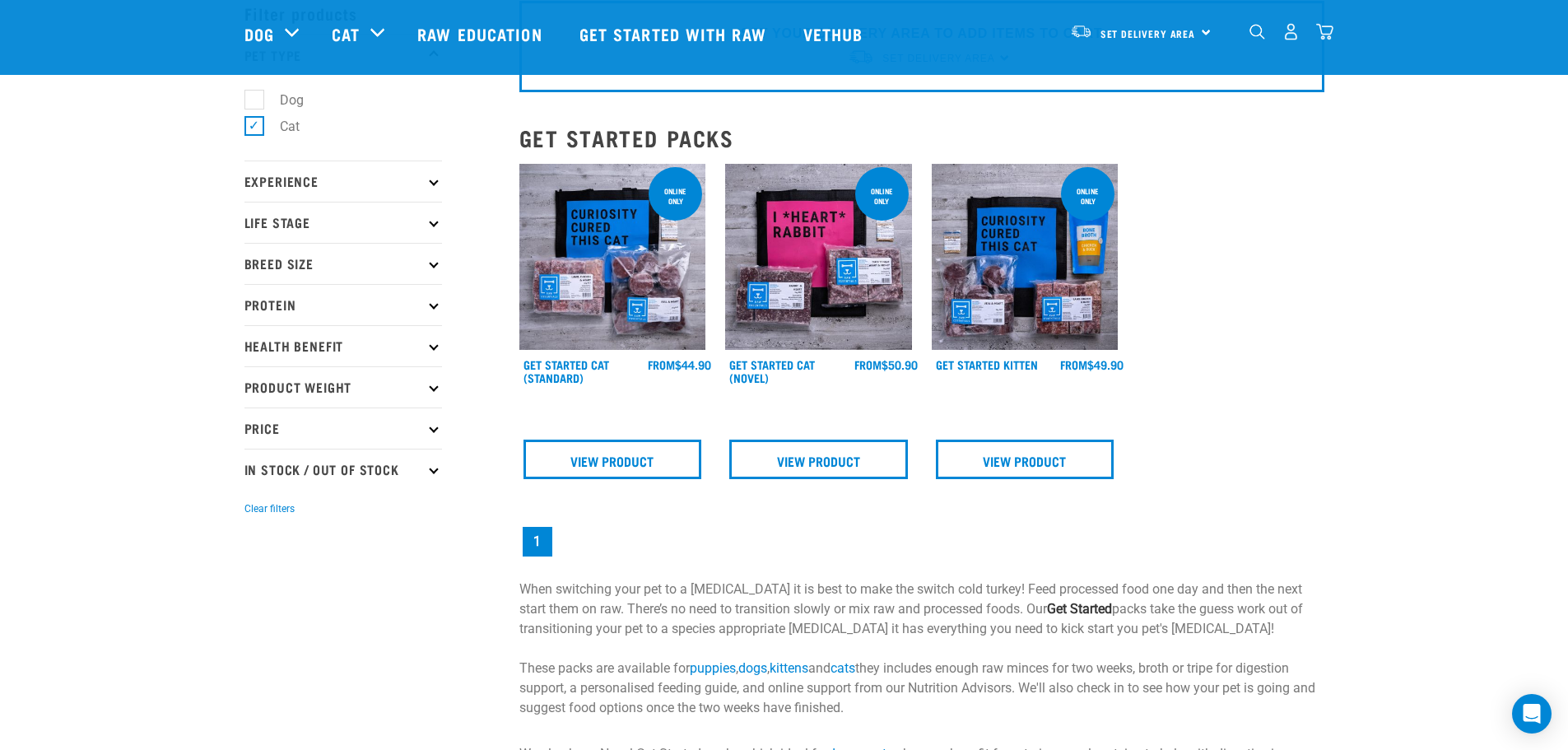
scroll to position [164, 0]
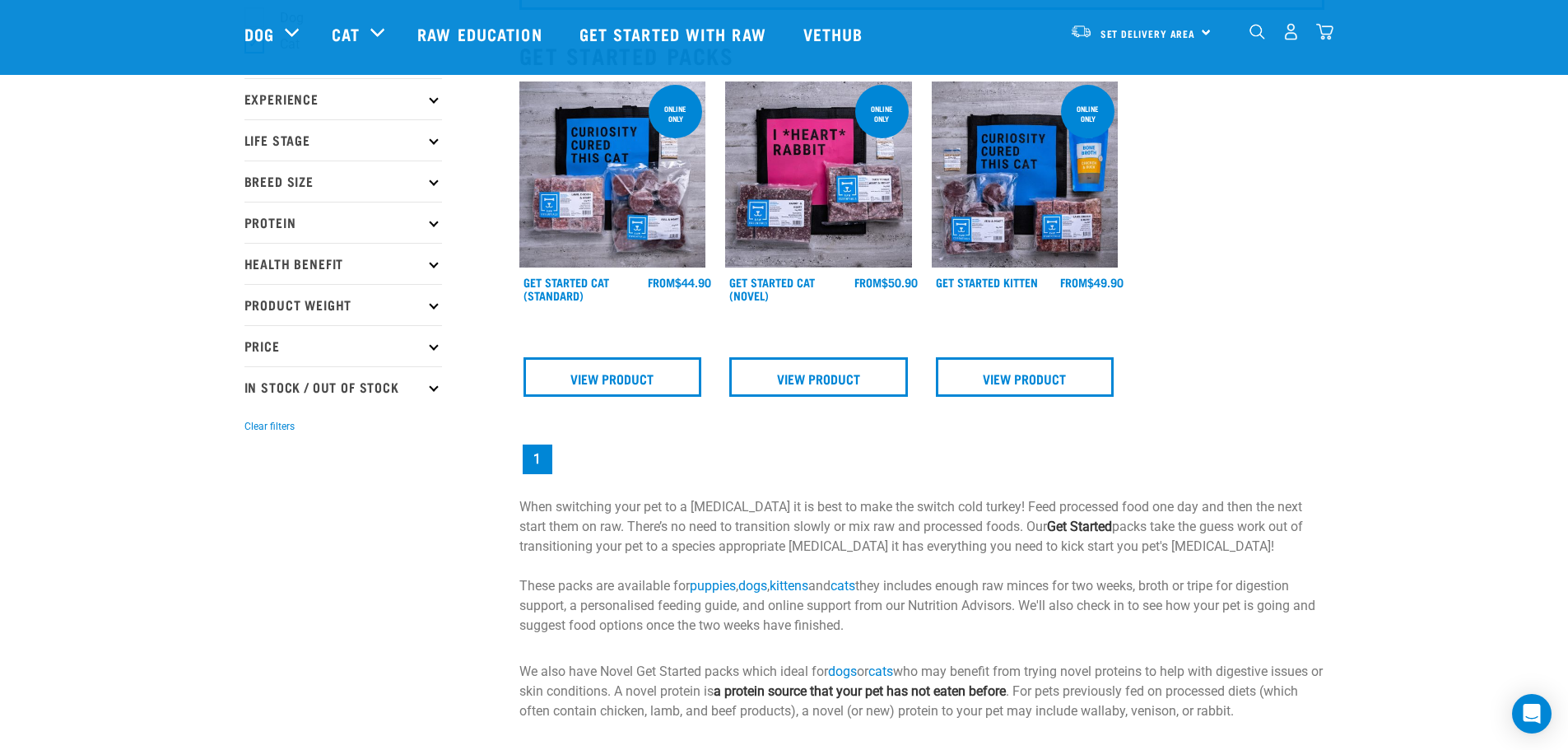
click at [655, 211] on img at bounding box center [612, 174] width 187 height 187
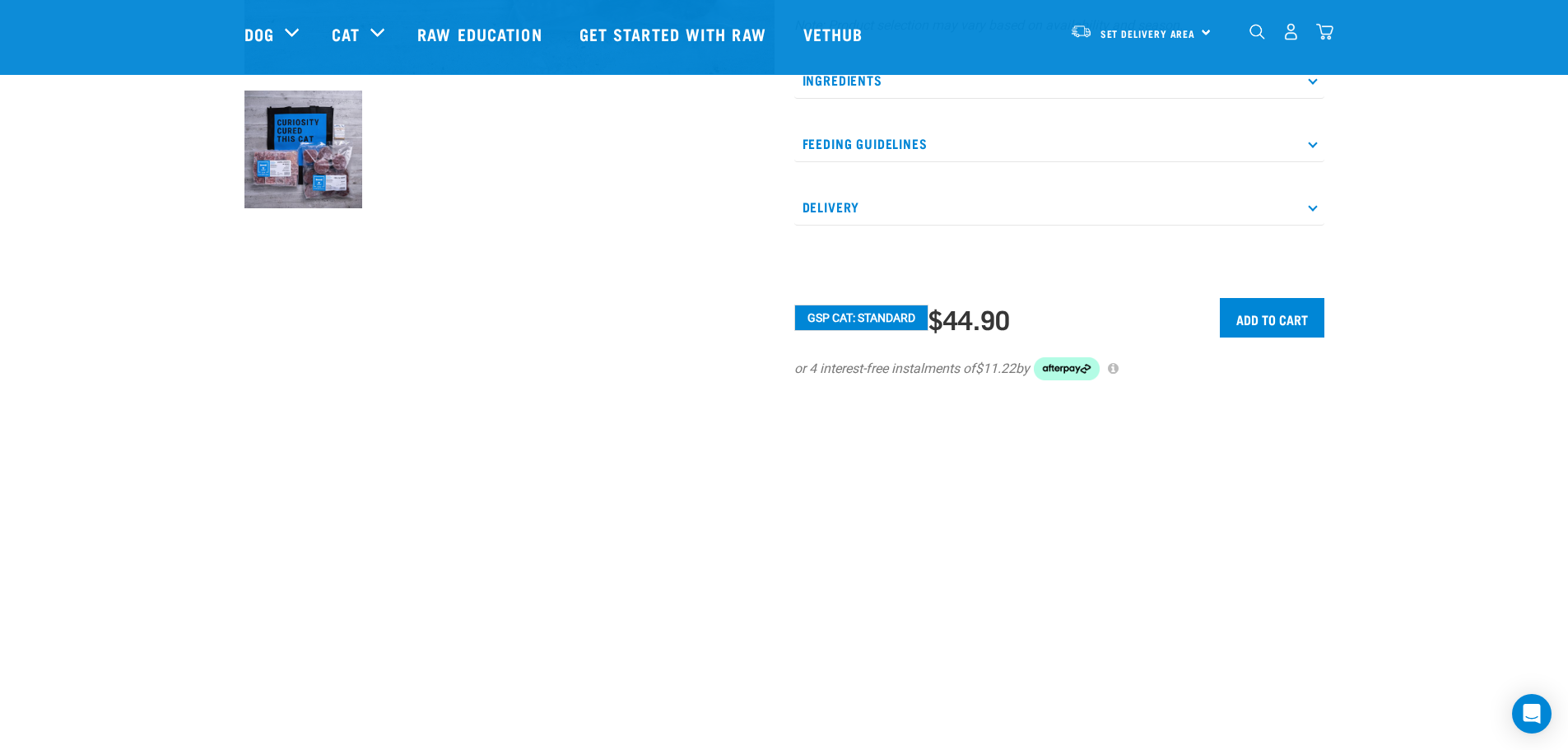
scroll to position [823, 0]
